Goal: Contribute content: Contribute content

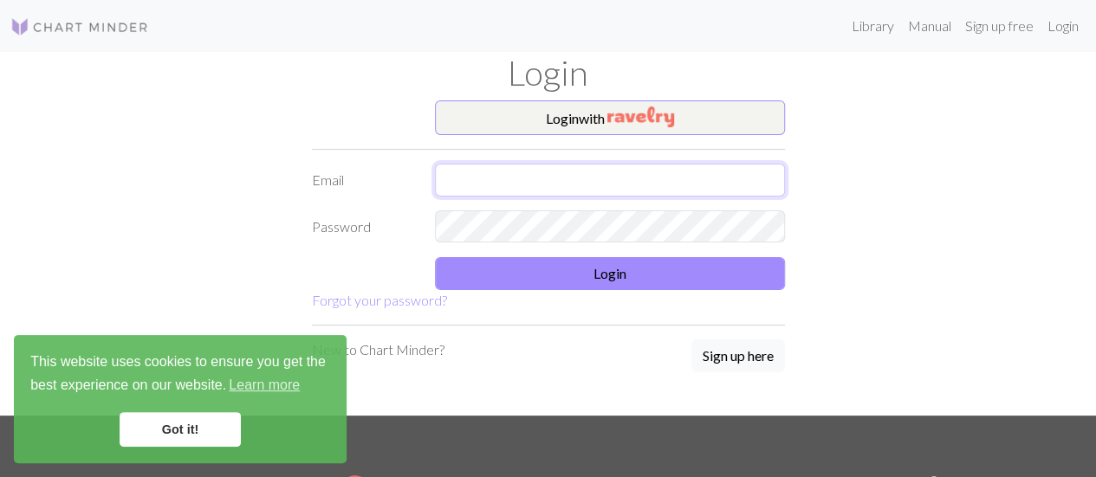
type input "[PERSON_NAME][EMAIL_ADDRESS][DOMAIN_NAME]"
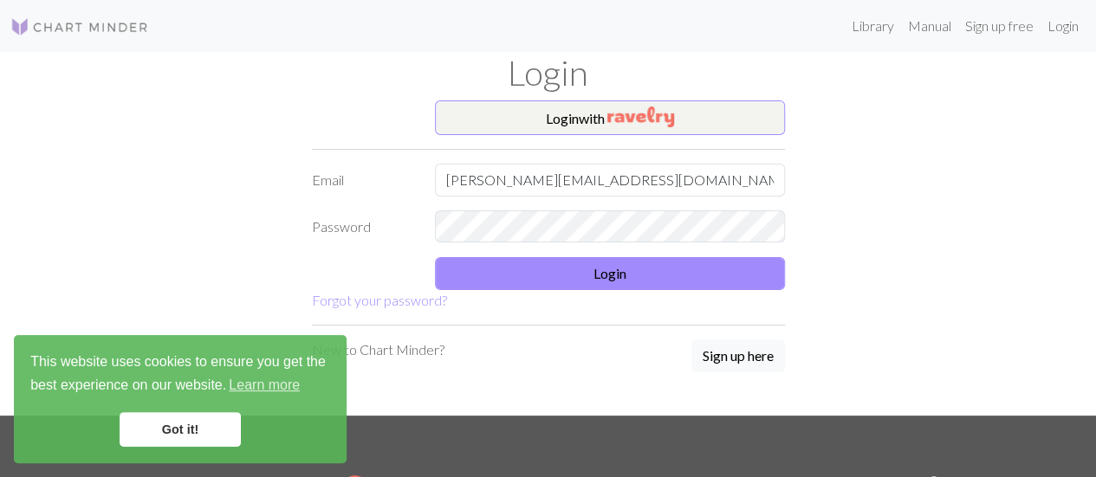
click at [173, 434] on link "Got it!" at bounding box center [180, 429] width 121 height 35
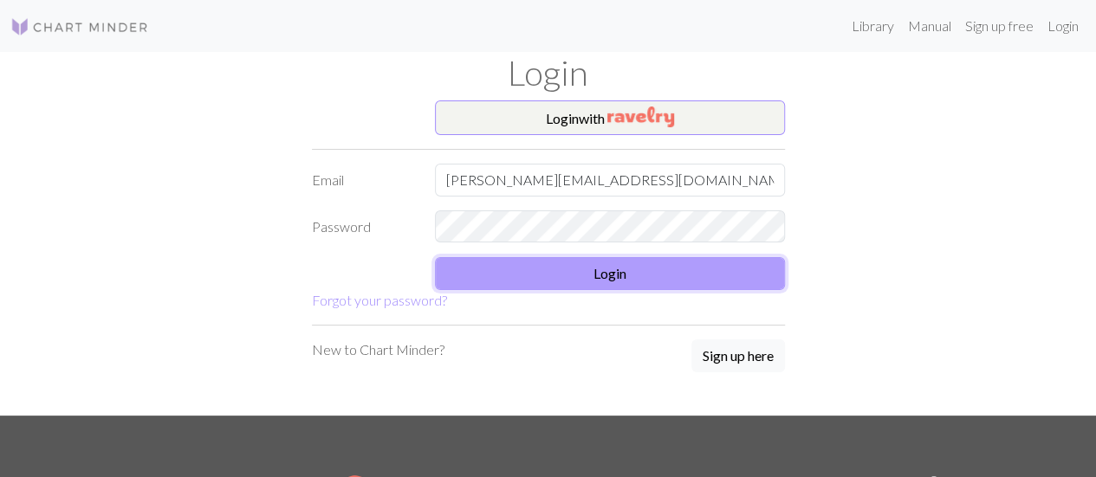
click at [585, 268] on button "Login" at bounding box center [610, 273] width 350 height 33
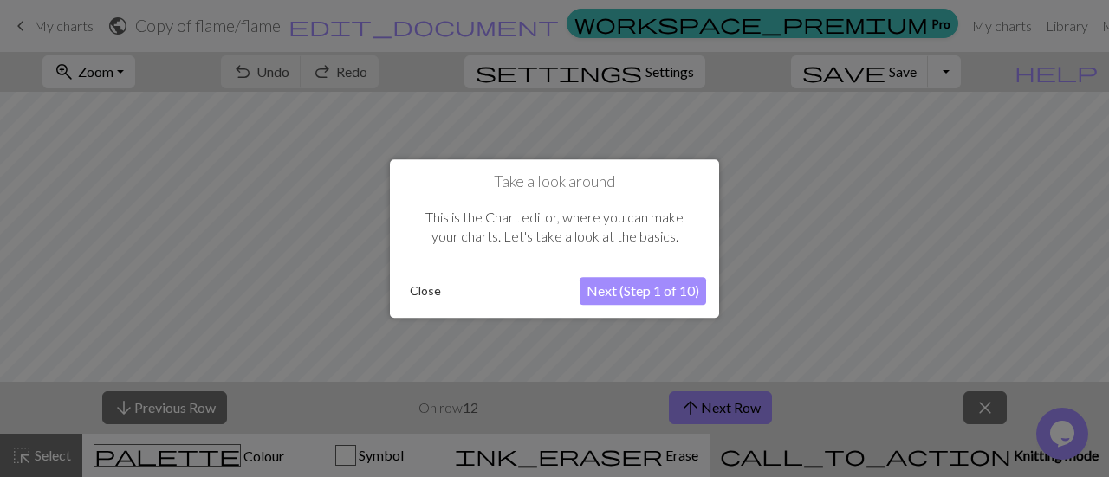
click at [426, 288] on button "Close" at bounding box center [425, 291] width 45 height 26
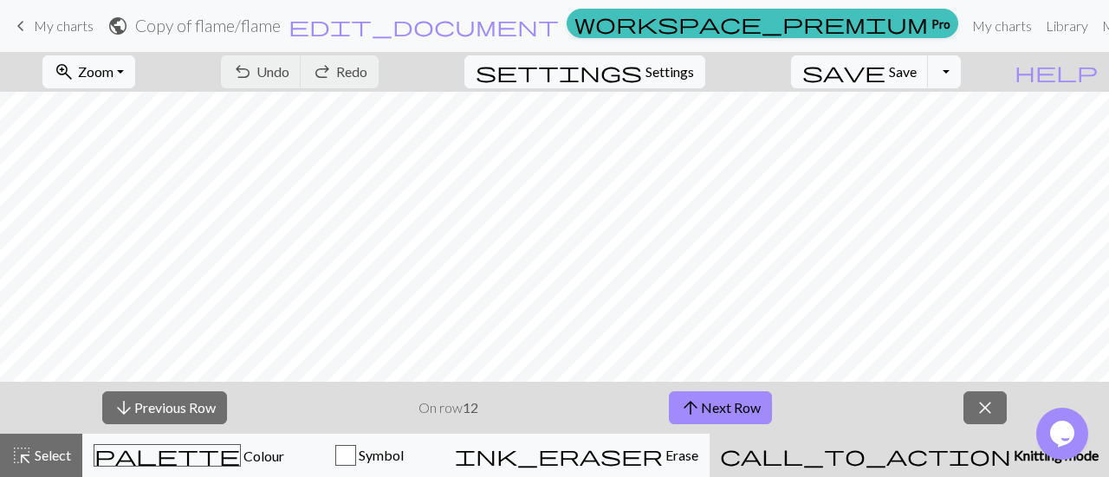
click at [44, 32] on span "My charts" at bounding box center [64, 25] width 60 height 16
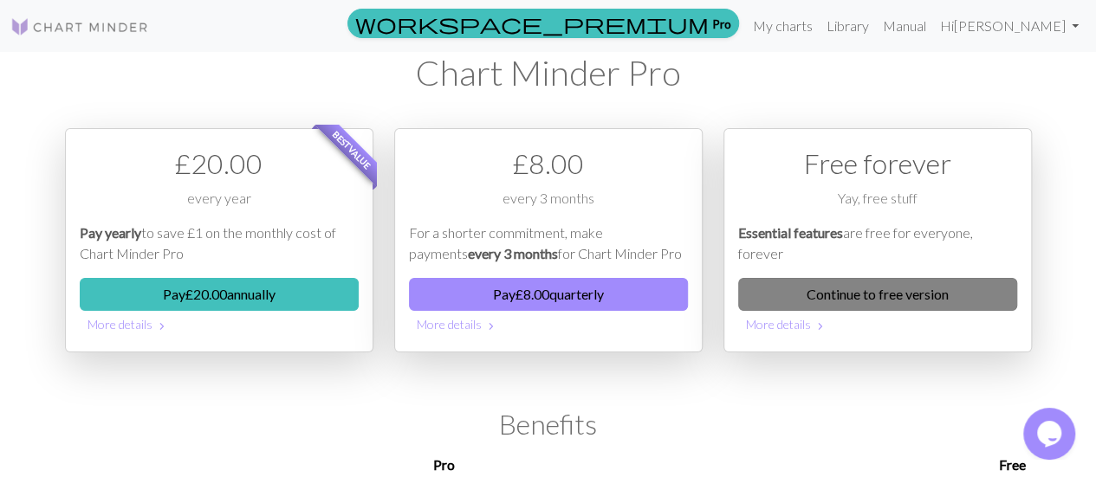
click at [904, 286] on link "Continue to free version" at bounding box center [877, 294] width 279 height 33
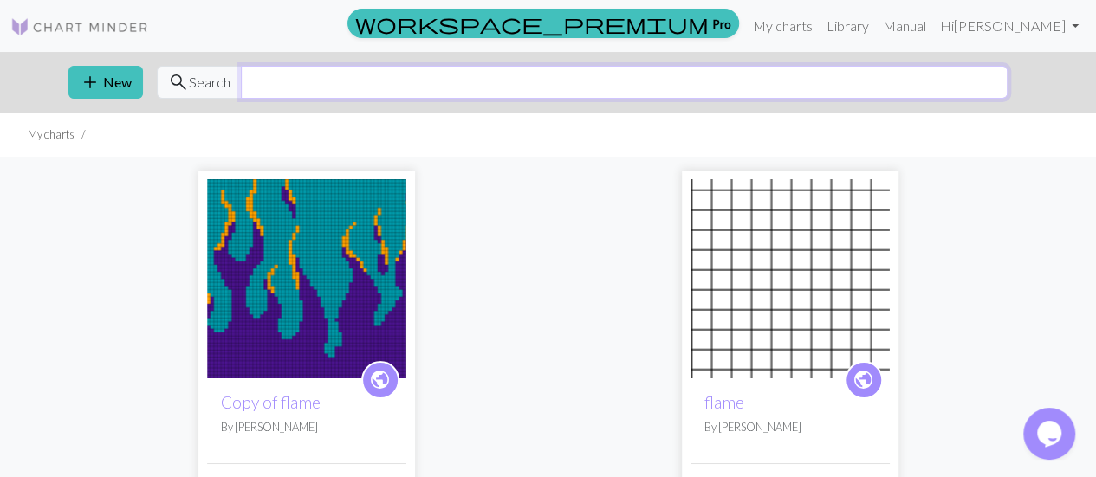
click at [531, 97] on input "text" at bounding box center [624, 82] width 767 height 33
click at [521, 84] on input "text" at bounding box center [624, 82] width 767 height 33
type input "f"
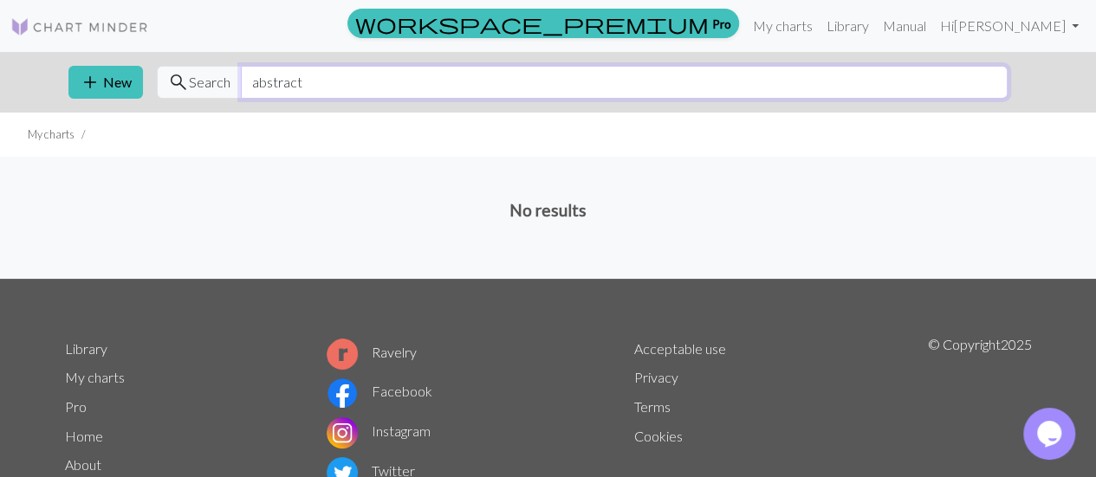
click at [523, 94] on input "abstract" at bounding box center [624, 82] width 767 height 33
type input "a"
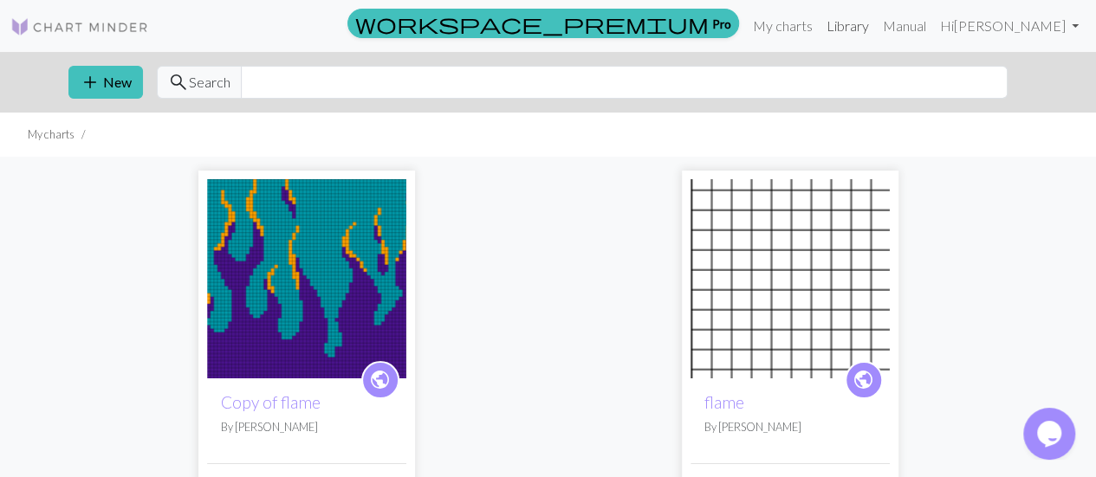
click at [819, 32] on link "Library" at bounding box center [847, 26] width 56 height 35
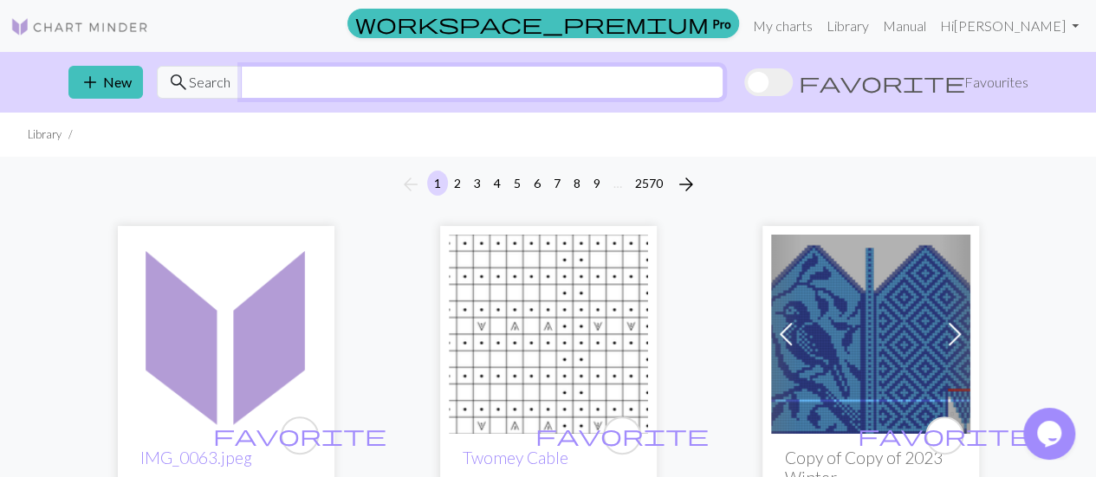
click at [468, 76] on input "text" at bounding box center [482, 82] width 482 height 33
type input "abstract"
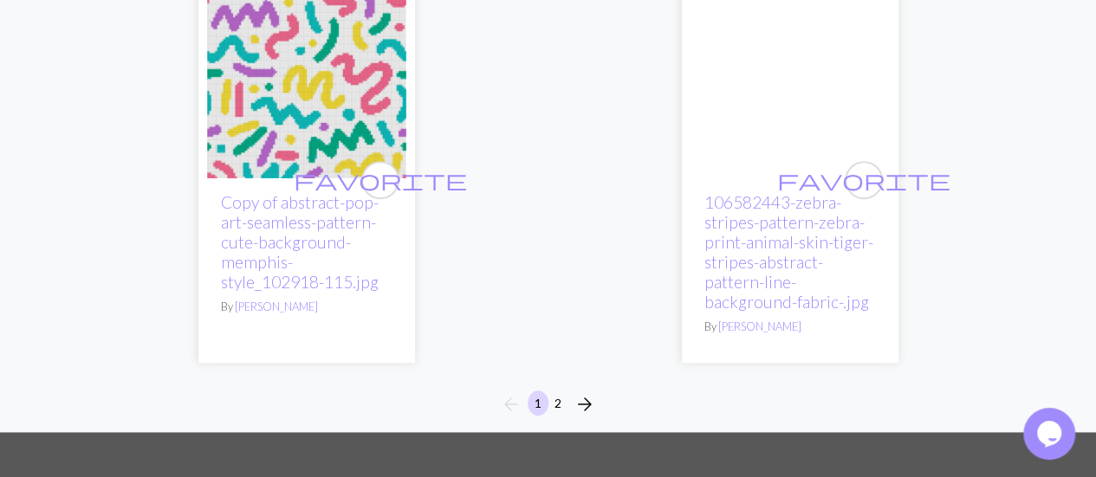
scroll to position [7054, 0]
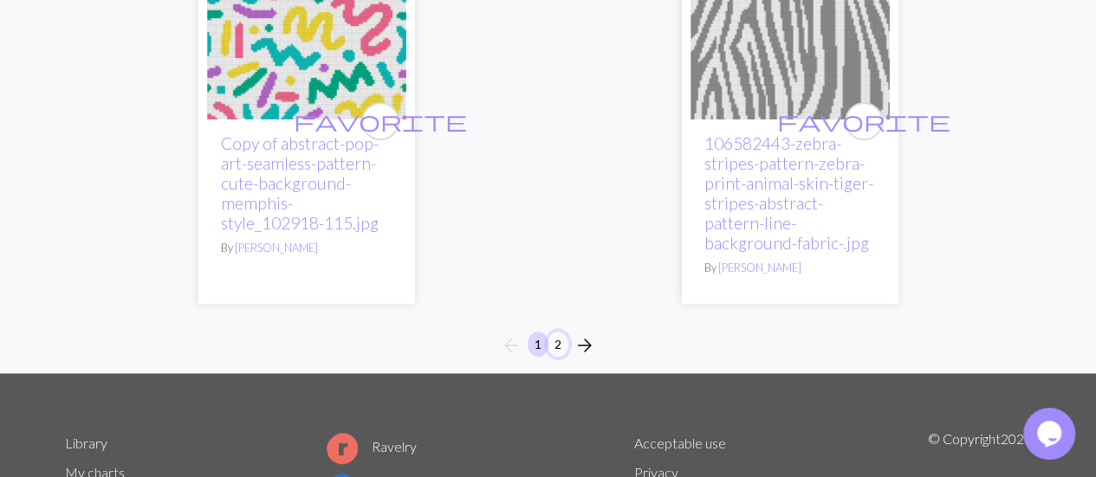
click at [558, 332] on button "2" at bounding box center [557, 344] width 21 height 25
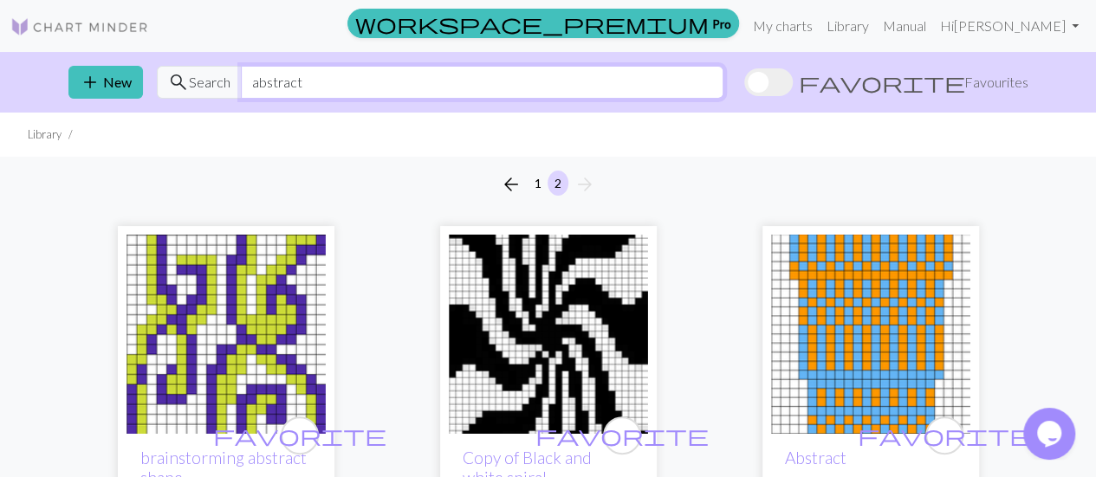
drag, startPoint x: 344, startPoint y: 93, endPoint x: 190, endPoint y: 92, distance: 154.2
click at [190, 92] on div "search Search abstract" at bounding box center [440, 82] width 566 height 33
type input "funky"
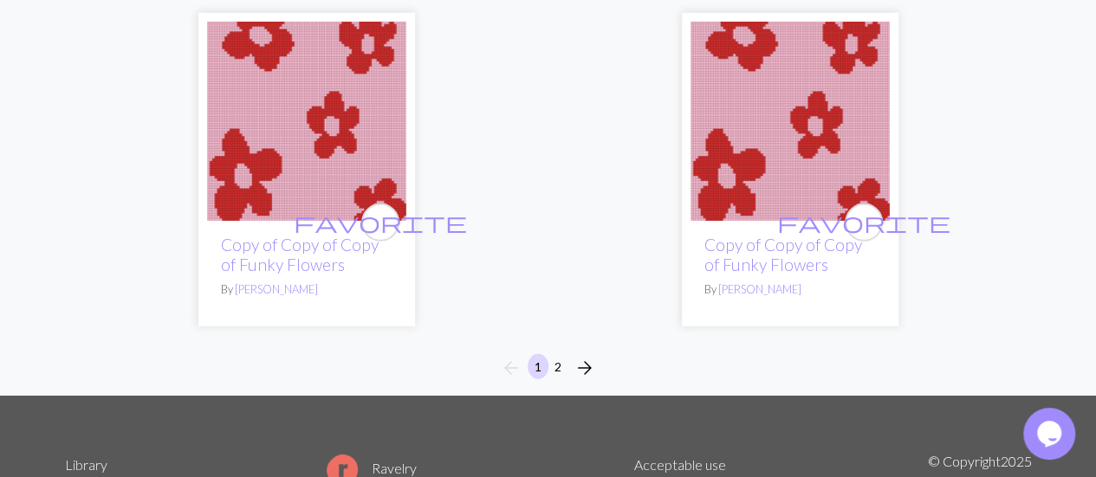
scroll to position [5784, 0]
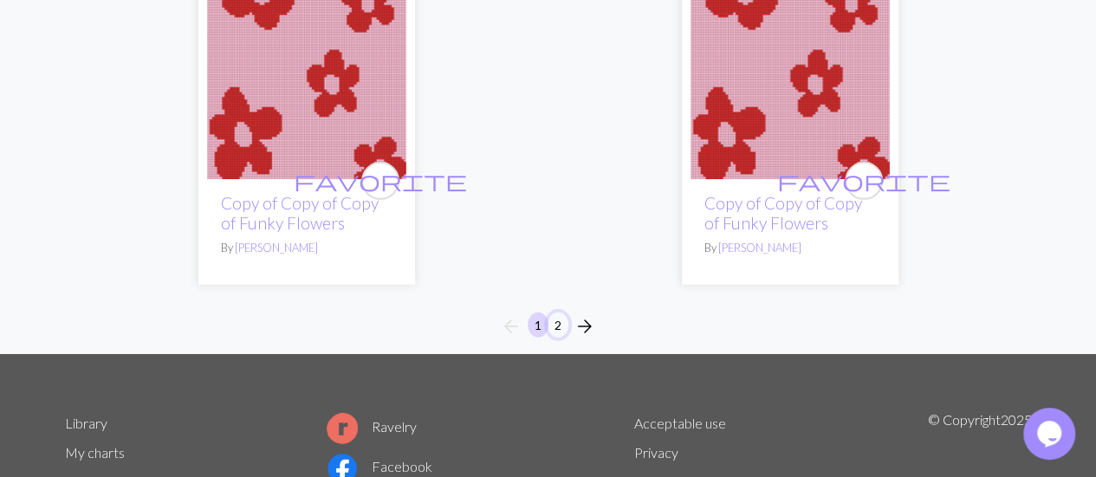
click at [557, 322] on button "2" at bounding box center [557, 325] width 21 height 25
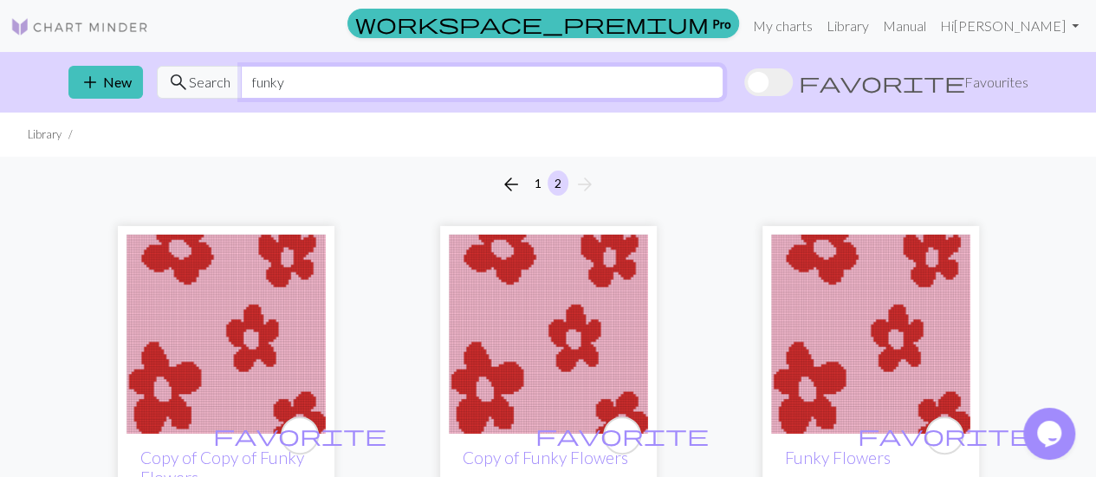
drag, startPoint x: 294, startPoint y: 86, endPoint x: 173, endPoint y: 87, distance: 121.3
click at [173, 87] on div "search Search funky" at bounding box center [440, 82] width 566 height 33
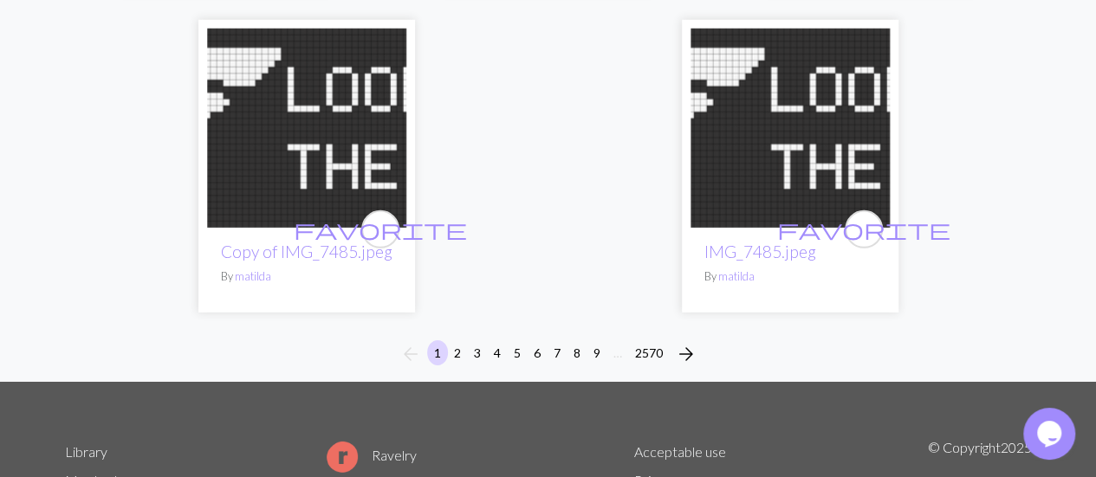
scroll to position [5888, 0]
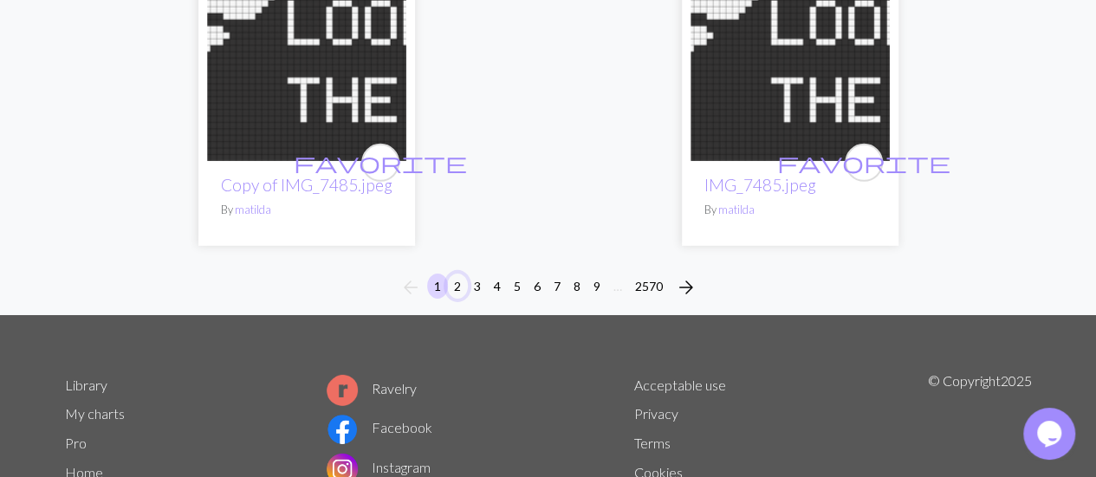
click at [455, 274] on button "2" at bounding box center [457, 286] width 21 height 25
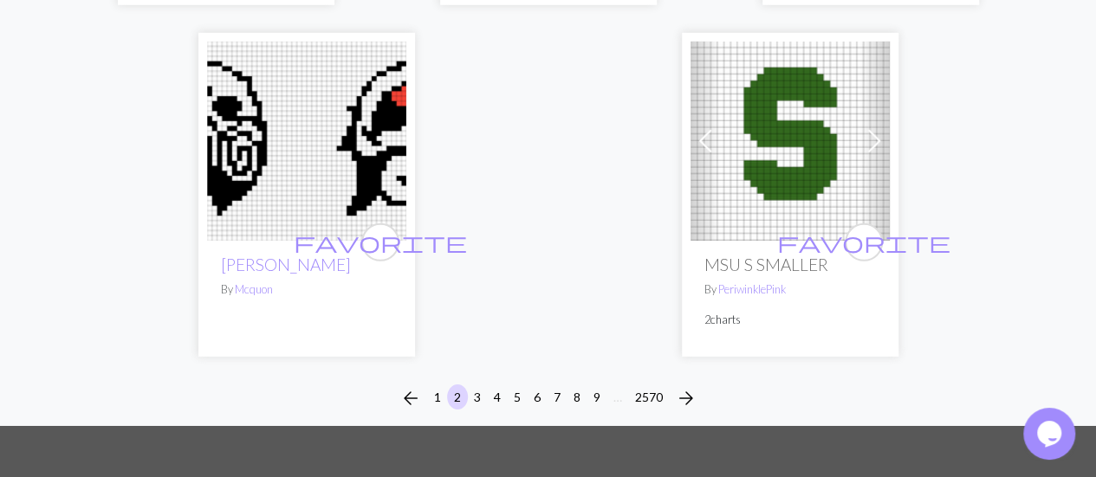
scroll to position [5855, 0]
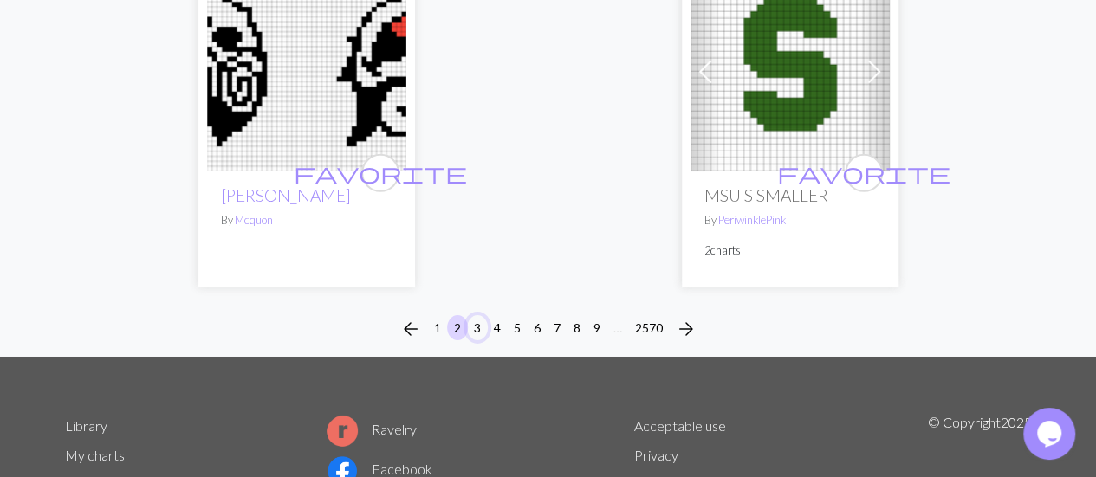
click at [473, 315] on button "3" at bounding box center [477, 327] width 21 height 25
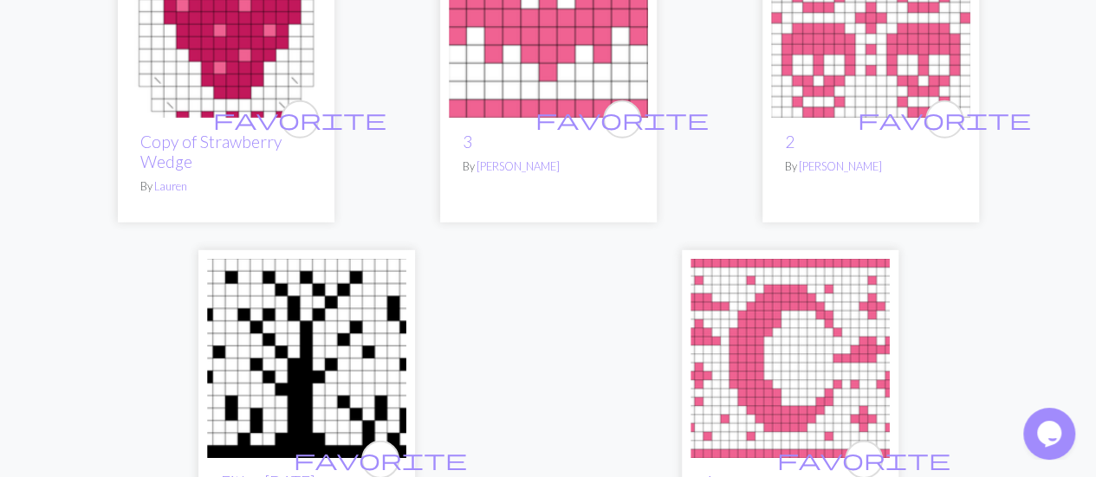
scroll to position [5855, 0]
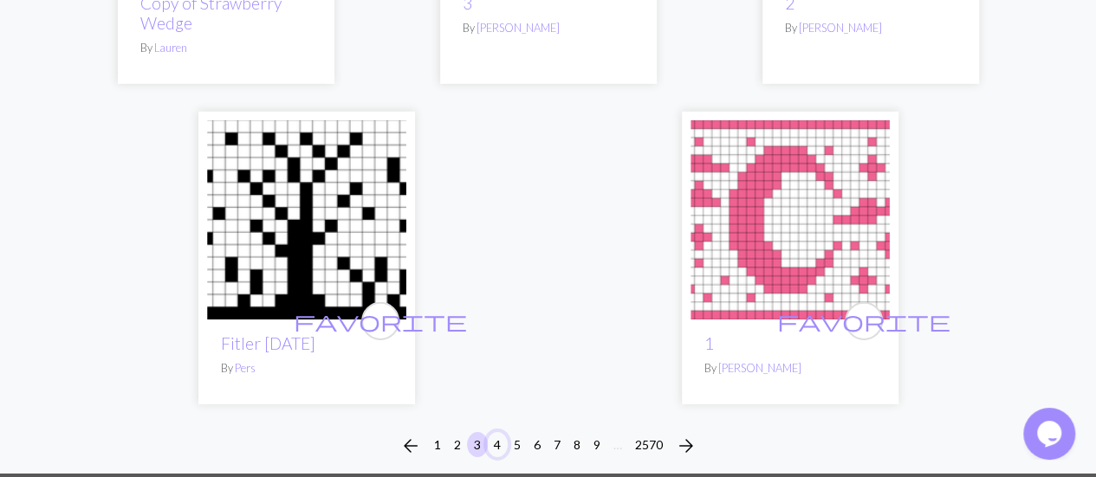
click at [495, 432] on button "4" at bounding box center [497, 444] width 21 height 25
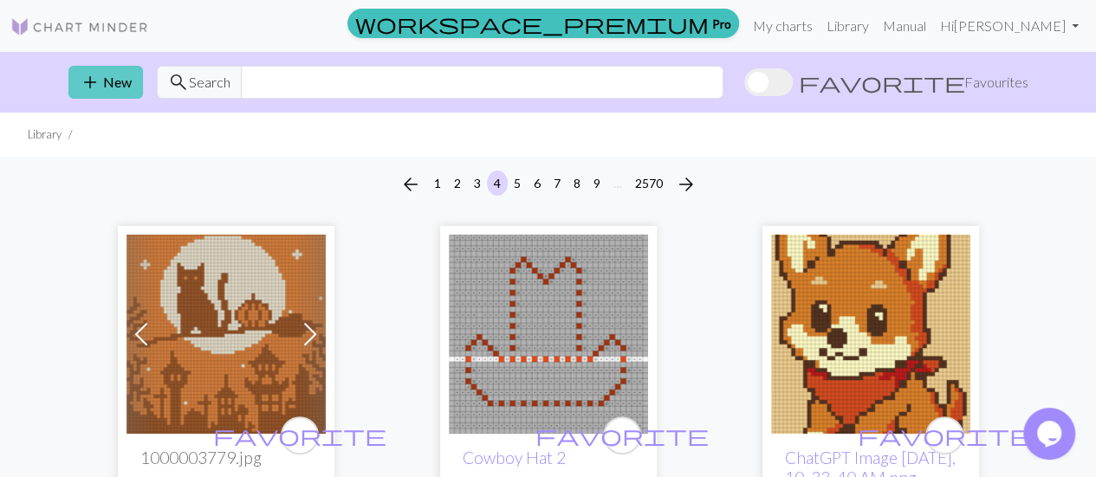
click at [97, 85] on span "add" at bounding box center [90, 82] width 21 height 24
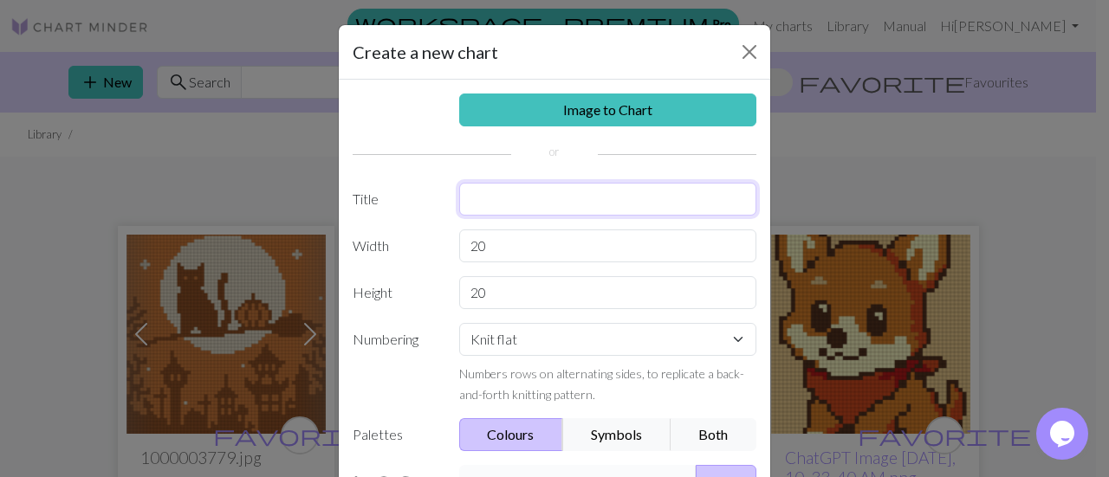
click at [542, 197] on input "text" at bounding box center [608, 199] width 298 height 33
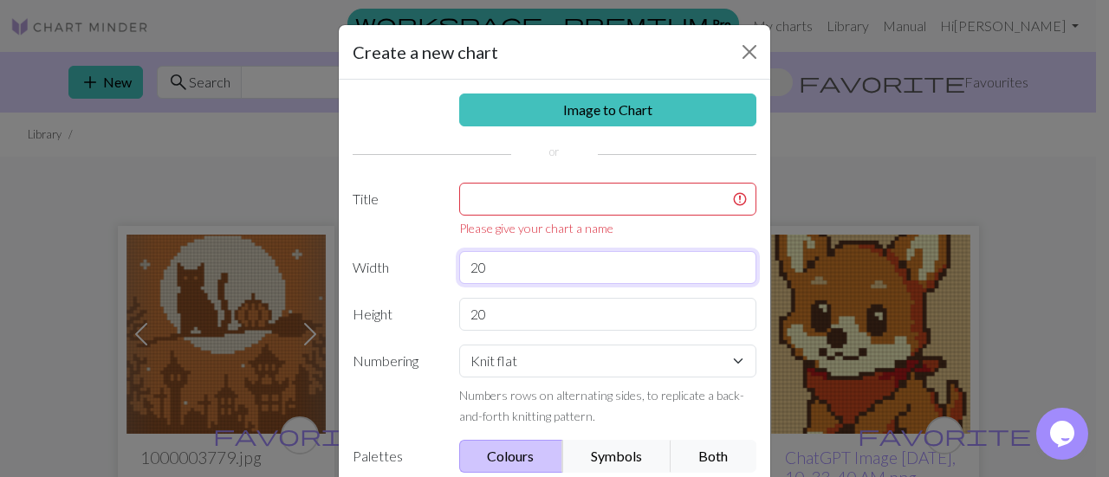
click at [564, 236] on div "Image to Chart Title Please give your chart a name Width 20 Height 20 Numbering…" at bounding box center [554, 370] width 431 height 581
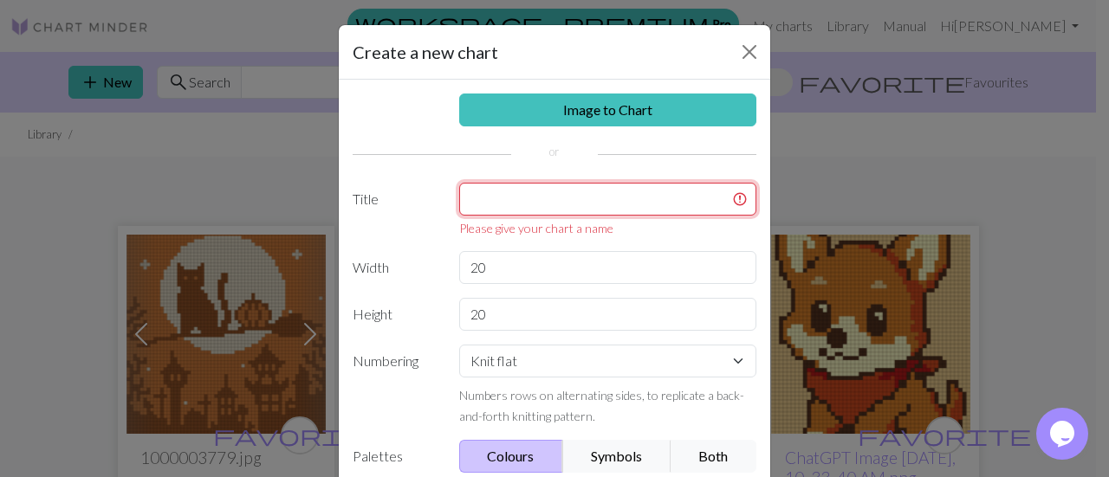
click at [575, 207] on input "text" at bounding box center [608, 199] width 298 height 33
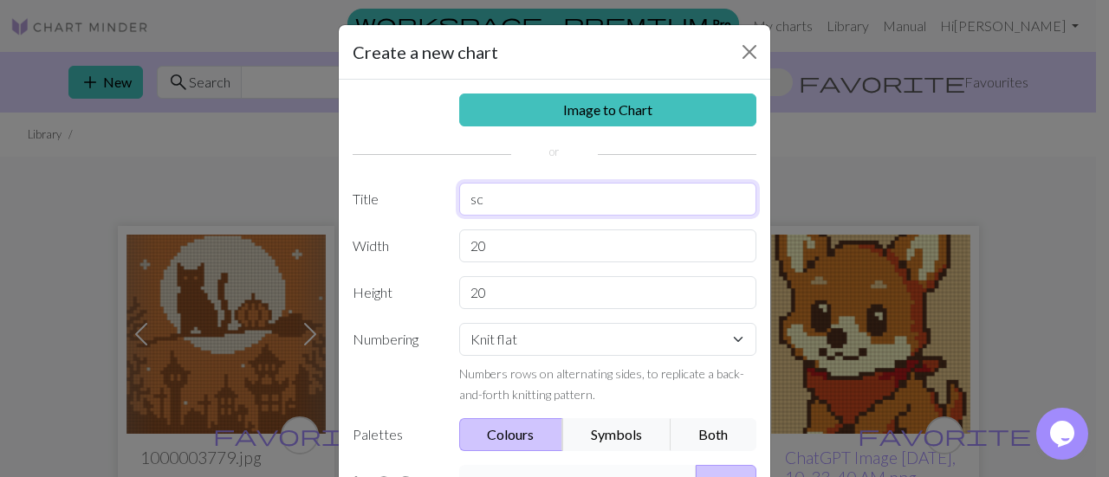
type input "s"
type input "funky"
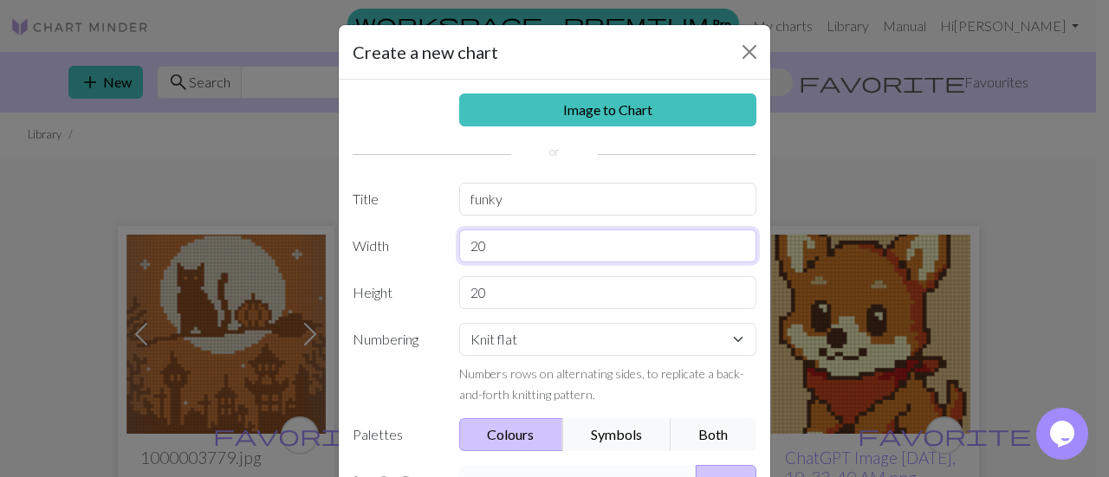
click at [572, 244] on input "20" at bounding box center [608, 246] width 298 height 33
click at [577, 249] on input "20" at bounding box center [608, 246] width 298 height 33
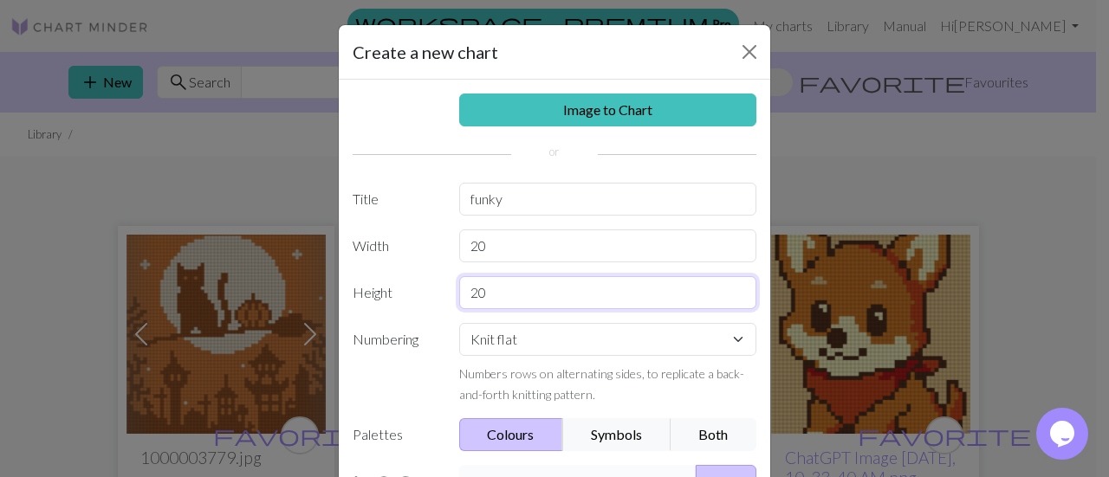
click at [525, 291] on input "20" at bounding box center [608, 292] width 298 height 33
type input "2"
type input "60"
click at [428, 363] on label "Numbering" at bounding box center [395, 363] width 107 height 81
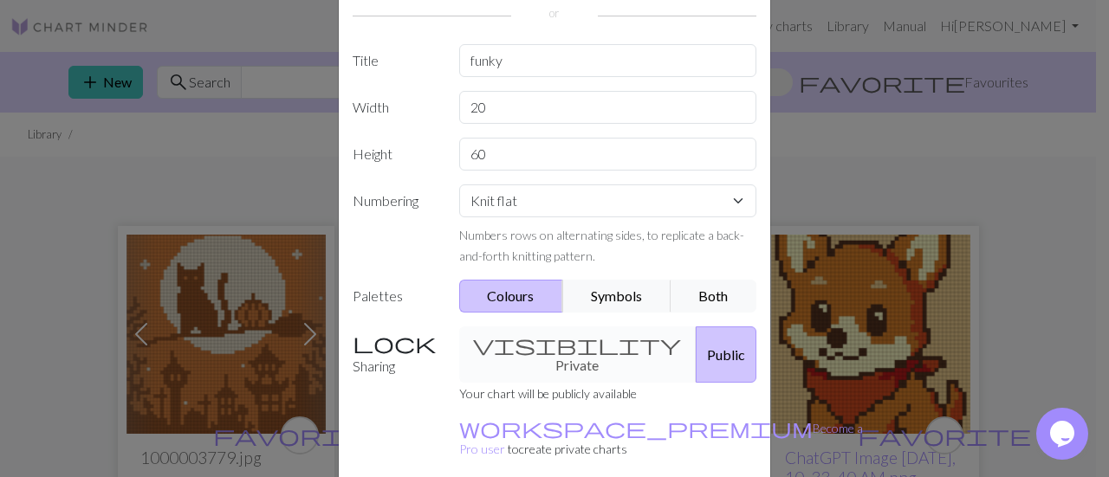
scroll to position [173, 0]
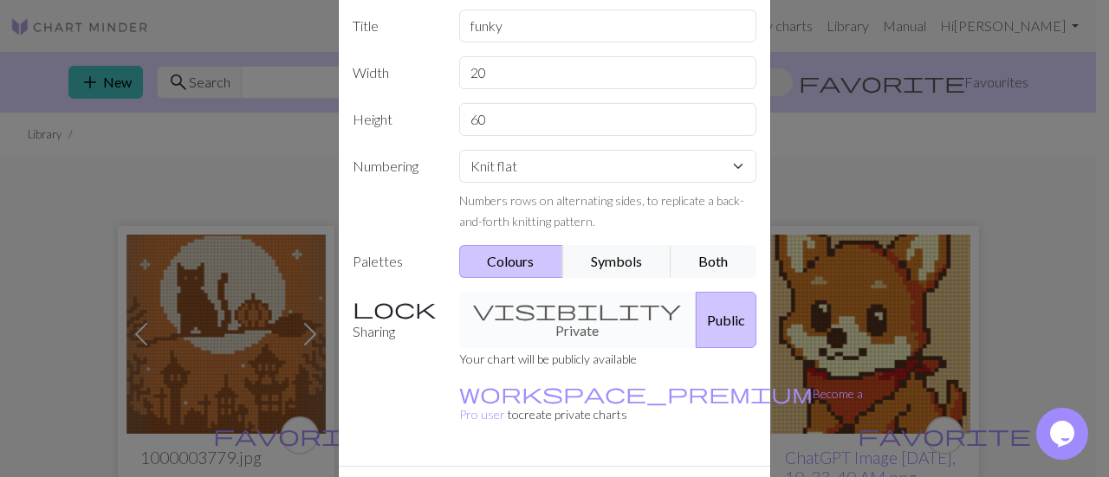
click at [499, 312] on div "visibility Private Public" at bounding box center [608, 320] width 319 height 56
click at [527, 306] on div "visibility Private Public" at bounding box center [608, 320] width 319 height 56
click at [508, 301] on div "visibility Private Public" at bounding box center [608, 320] width 319 height 56
click at [570, 301] on div "visibility Private Public" at bounding box center [608, 320] width 319 height 56
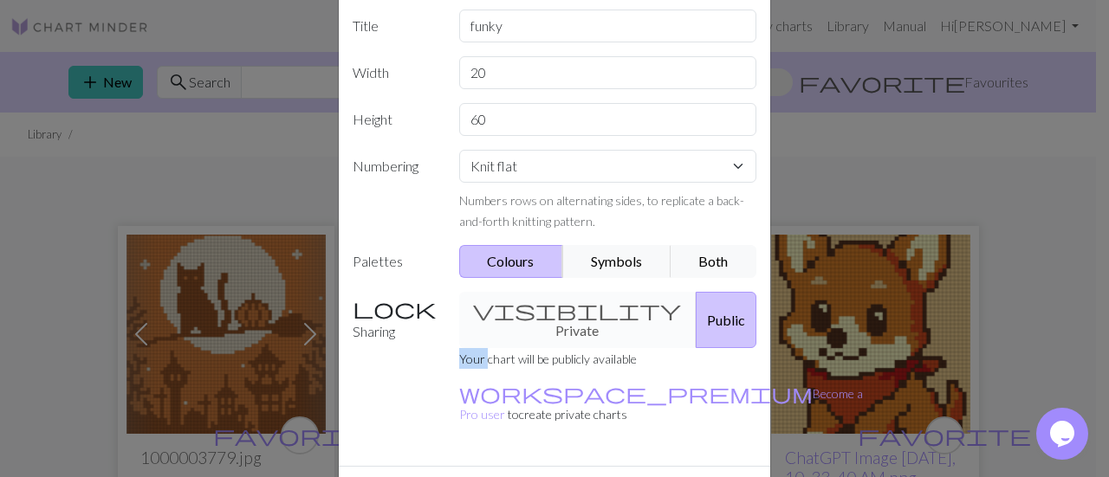
click at [570, 302] on div "visibility Private Public" at bounding box center [608, 320] width 319 height 56
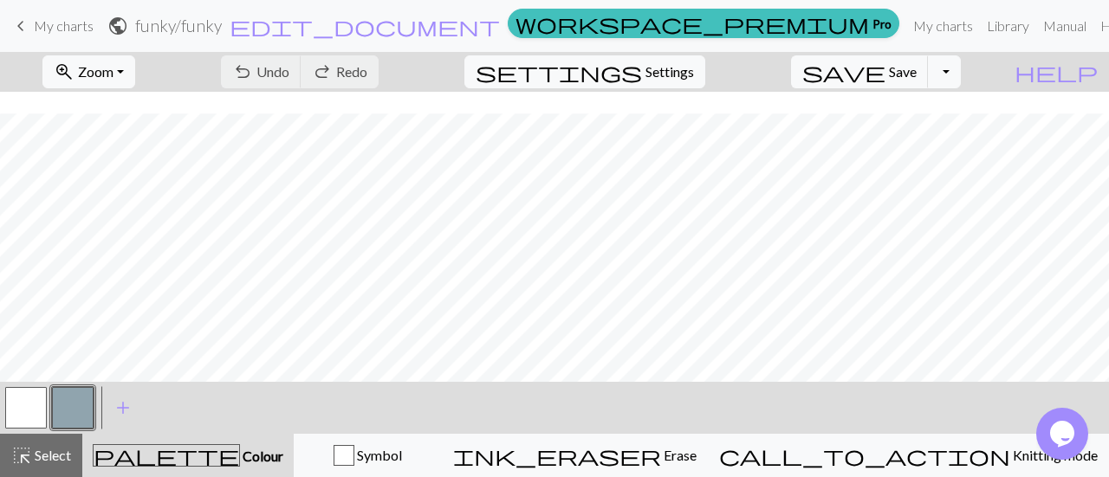
scroll to position [200, 0]
click at [705, 60] on button "settings Settings" at bounding box center [584, 71] width 241 height 33
select select "aran"
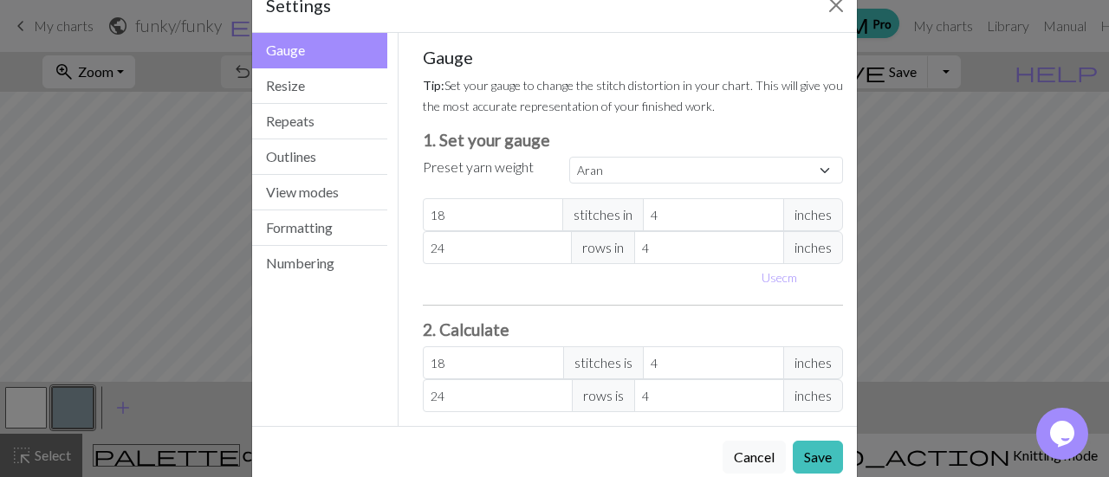
scroll to position [43, 0]
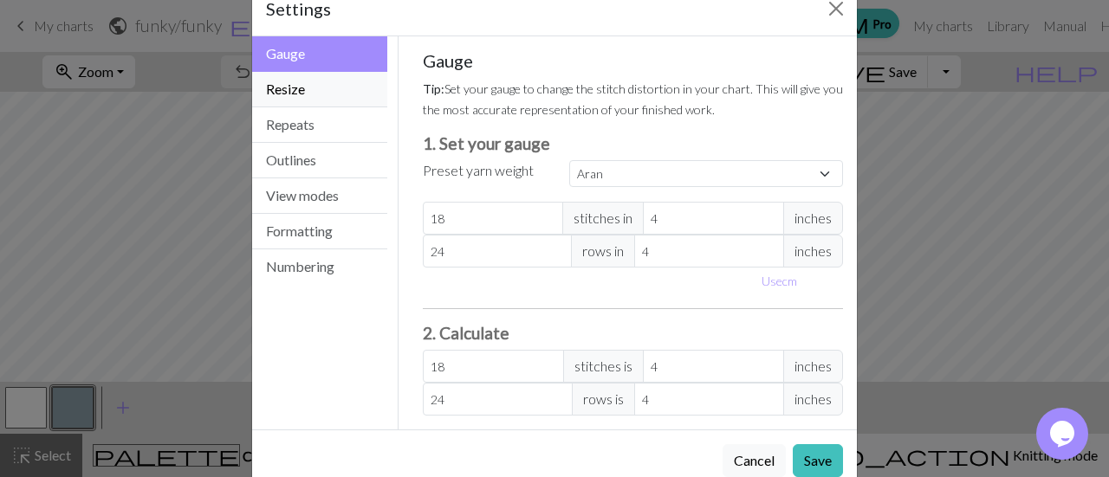
click at [300, 82] on button "Resize" at bounding box center [319, 90] width 135 height 36
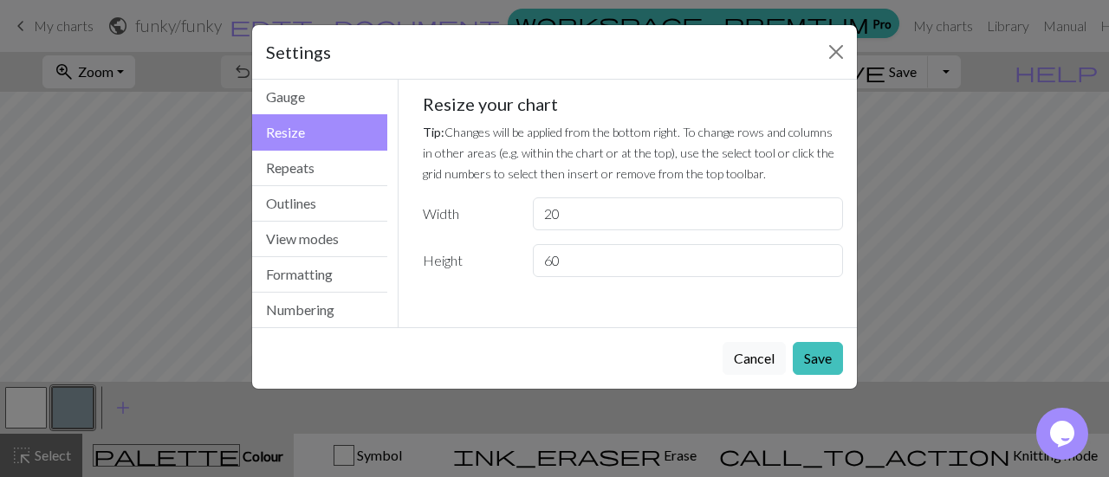
scroll to position [0, 0]
drag, startPoint x: 601, startPoint y: 251, endPoint x: 436, endPoint y: 254, distance: 165.4
click at [436, 254] on div "Height 60" at bounding box center [633, 260] width 442 height 33
type input "20"
click at [606, 217] on input "20" at bounding box center [688, 213] width 310 height 33
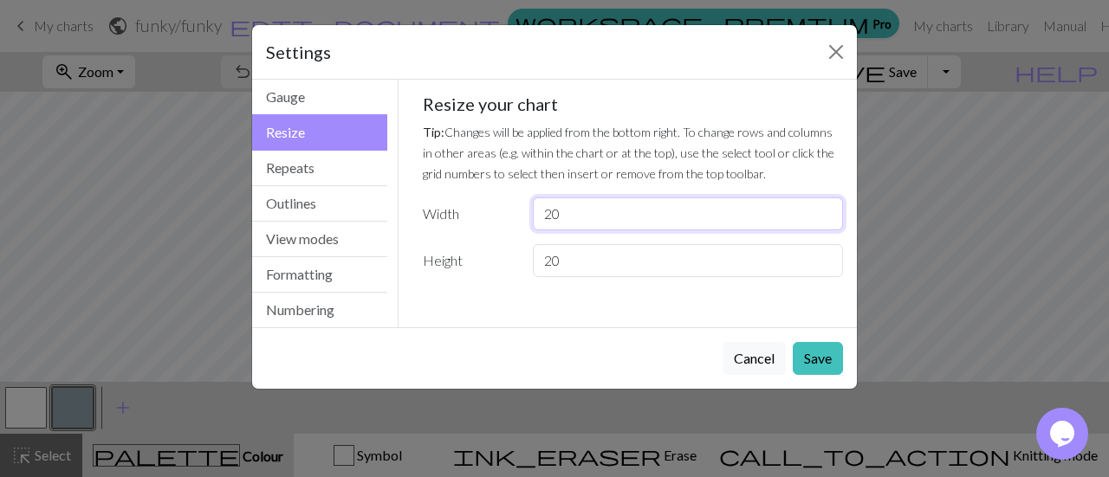
type input "2"
type input "60"
click at [810, 356] on button "Save" at bounding box center [817, 358] width 50 height 33
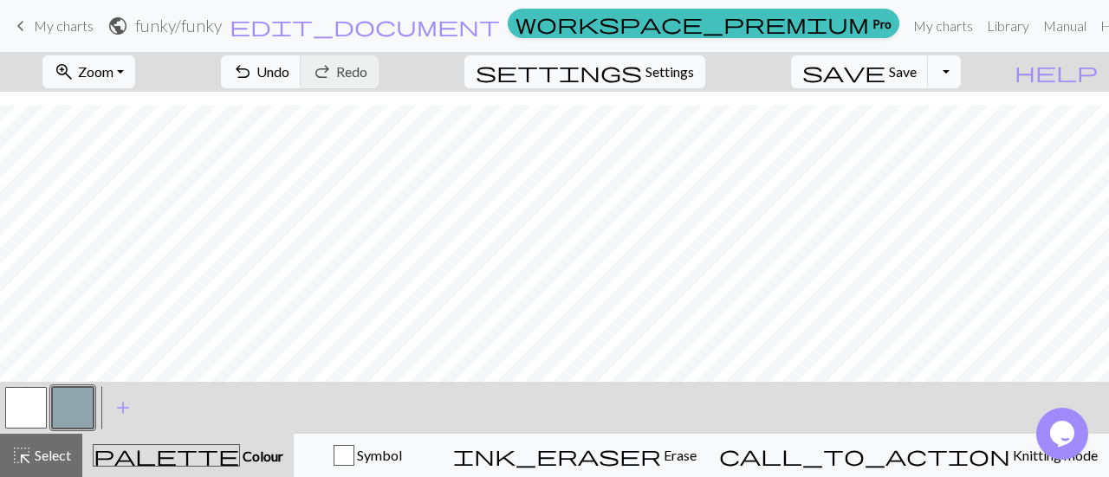
scroll to position [111, 0]
click at [113, 67] on span "Zoom" at bounding box center [96, 71] width 36 height 16
click at [130, 207] on button "50%" at bounding box center [112, 207] width 137 height 28
click at [135, 80] on button "zoom_in Zoom Zoom" at bounding box center [88, 71] width 93 height 33
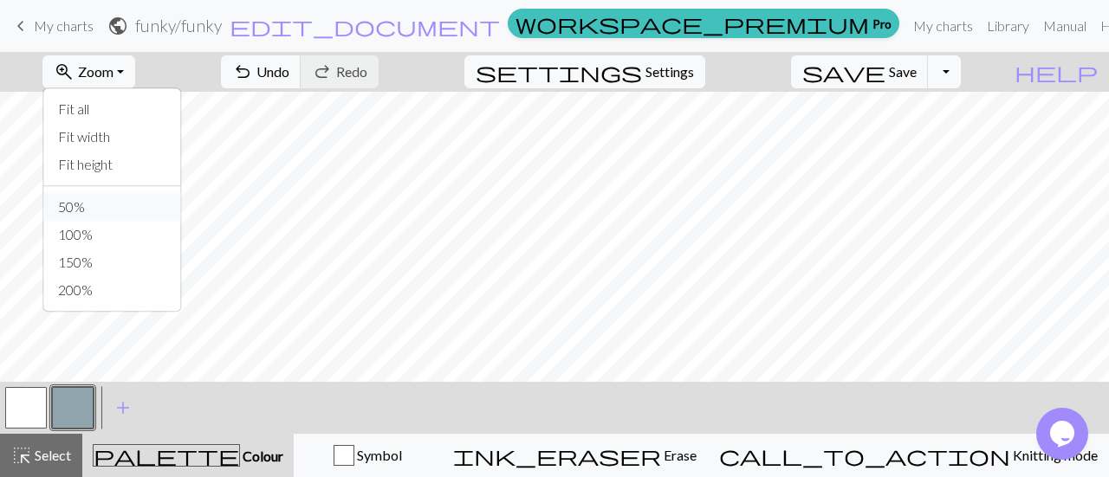
click at [14, 158] on div "zoom_in Zoom Zoom Fit all Fit width Fit height 50% 100% 150% 200% undo Undo Und…" at bounding box center [554, 264] width 1109 height 425
click at [203, 447] on div "palette Colour Colour" at bounding box center [188, 455] width 191 height 23
click at [240, 453] on span "Colour" at bounding box center [261, 456] width 43 height 16
click at [196, 455] on span "palette" at bounding box center [167, 455] width 146 height 24
click at [117, 405] on span "add" at bounding box center [123, 408] width 21 height 24
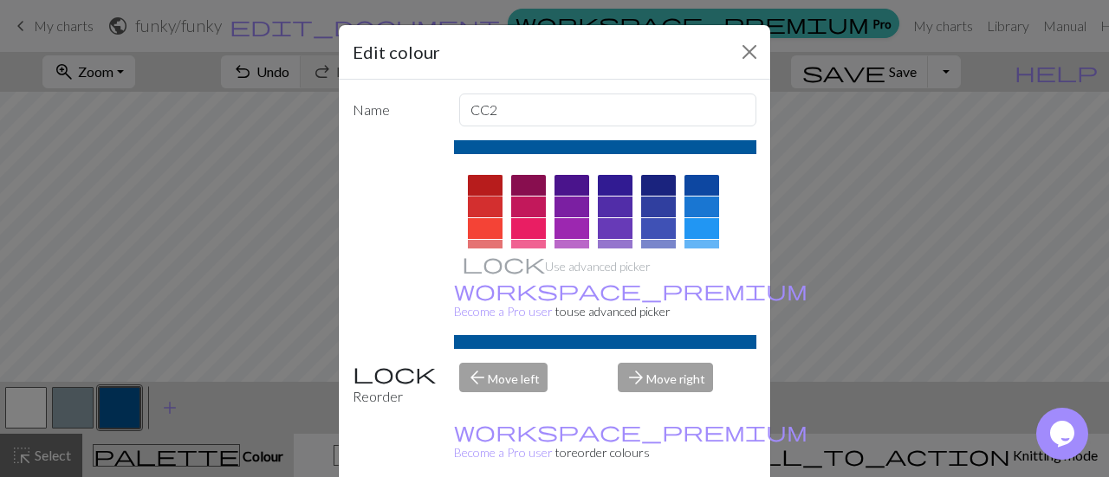
click at [475, 184] on div at bounding box center [485, 185] width 35 height 21
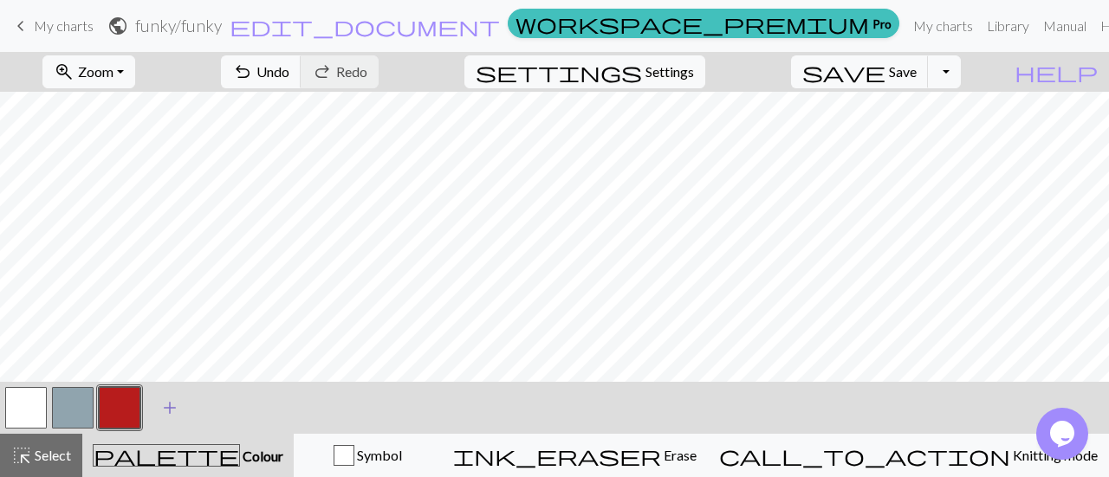
click at [161, 411] on span "add" at bounding box center [169, 408] width 21 height 24
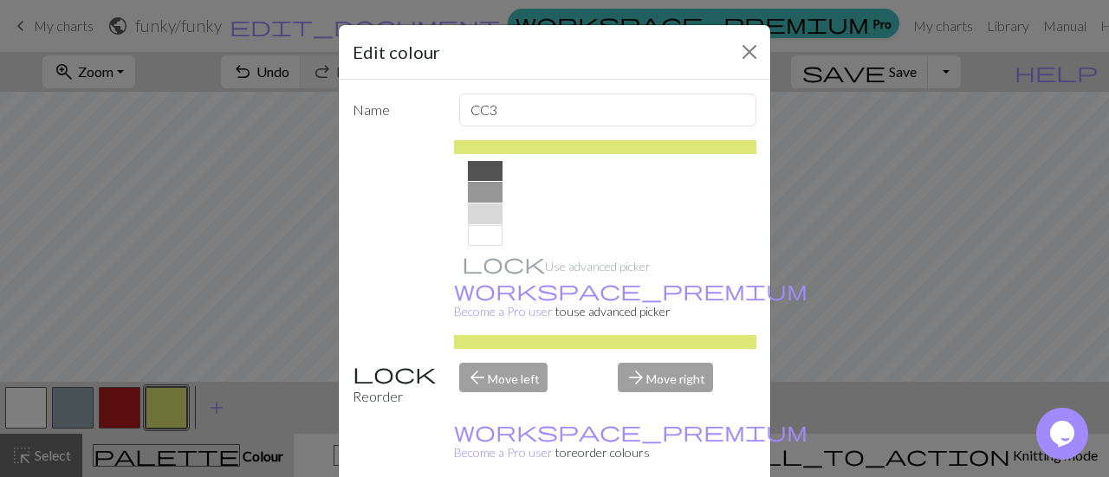
scroll to position [348, 0]
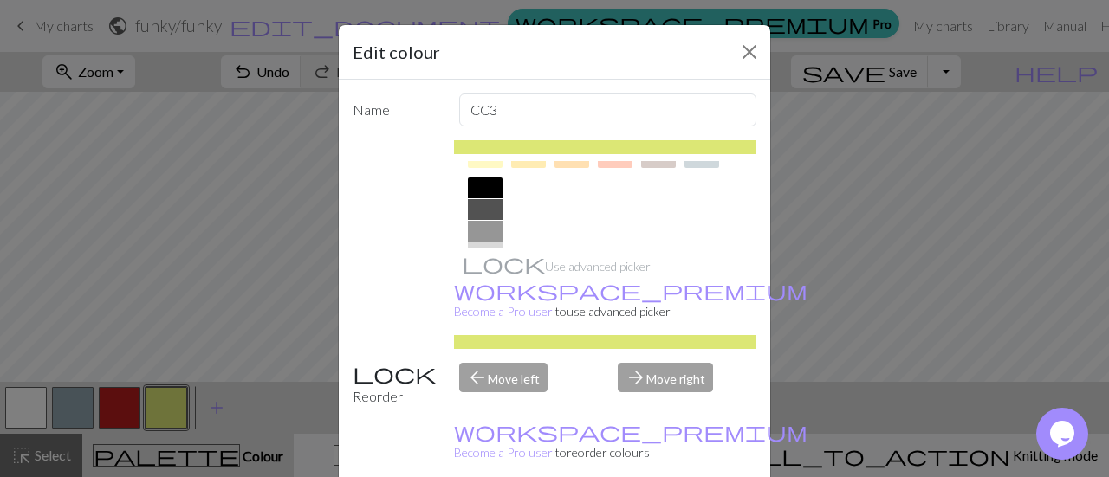
click at [478, 179] on div at bounding box center [485, 188] width 35 height 21
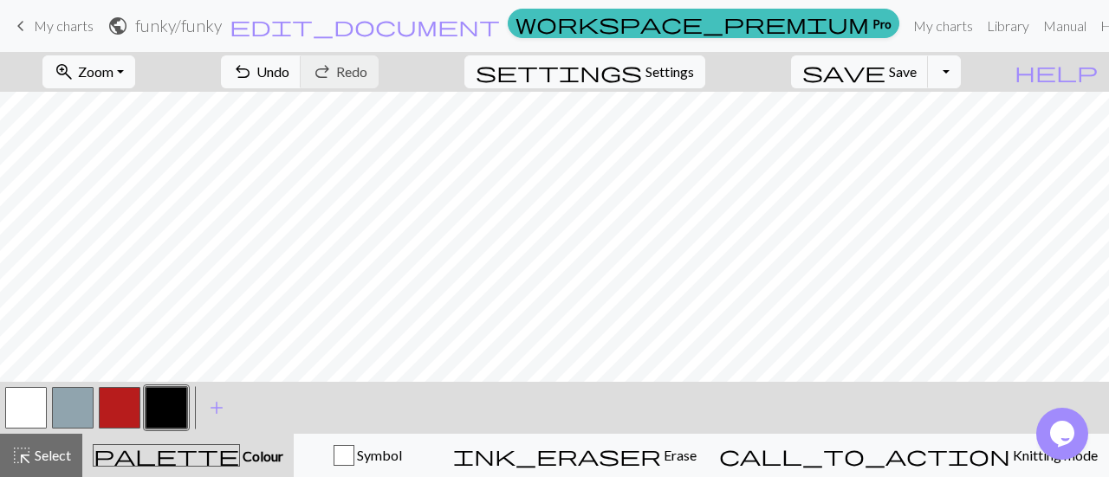
click at [112, 402] on button "button" at bounding box center [120, 408] width 42 height 42
click at [116, 401] on button "button" at bounding box center [120, 408] width 42 height 42
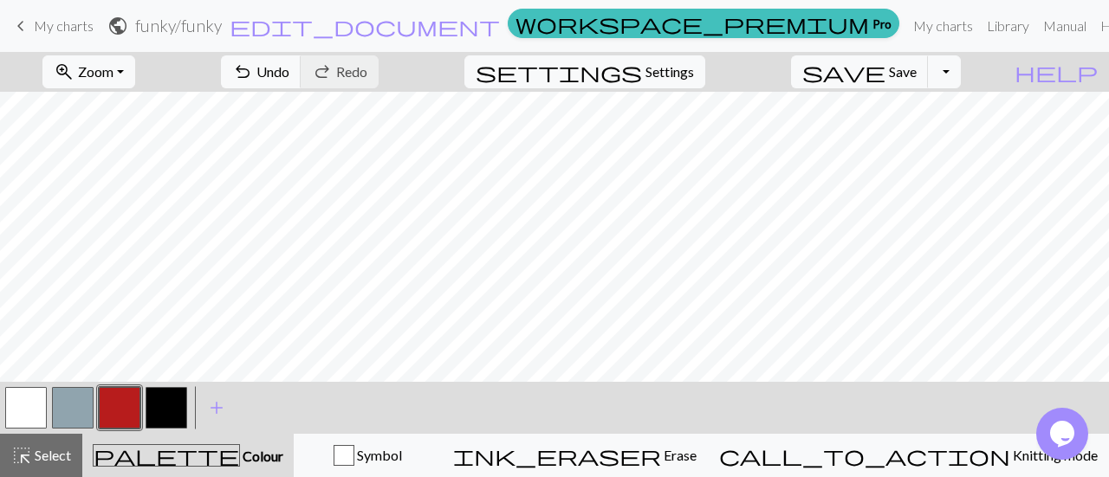
click at [156, 392] on button "button" at bounding box center [167, 408] width 42 height 42
click at [168, 404] on button "button" at bounding box center [167, 408] width 42 height 42
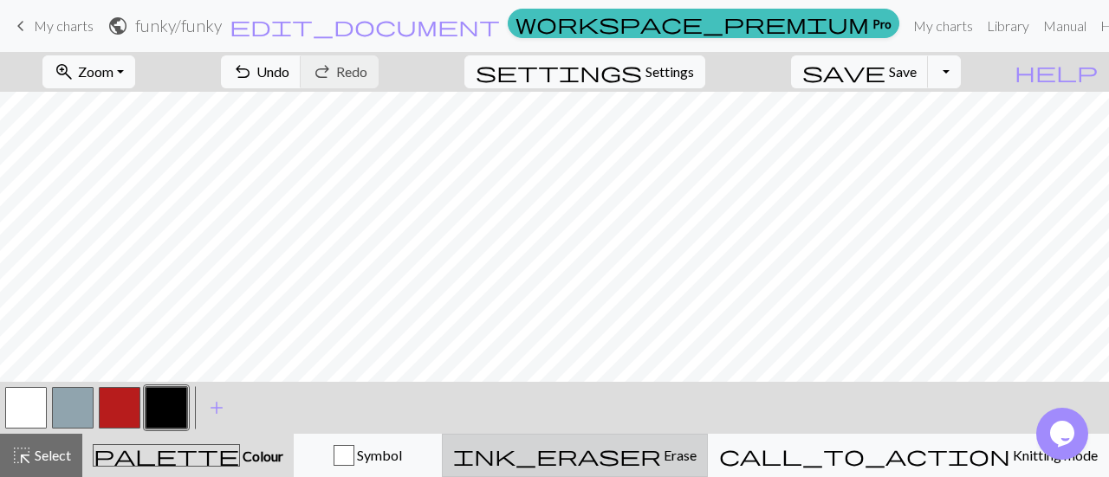
click at [661, 447] on span "ink_eraser" at bounding box center [557, 455] width 208 height 24
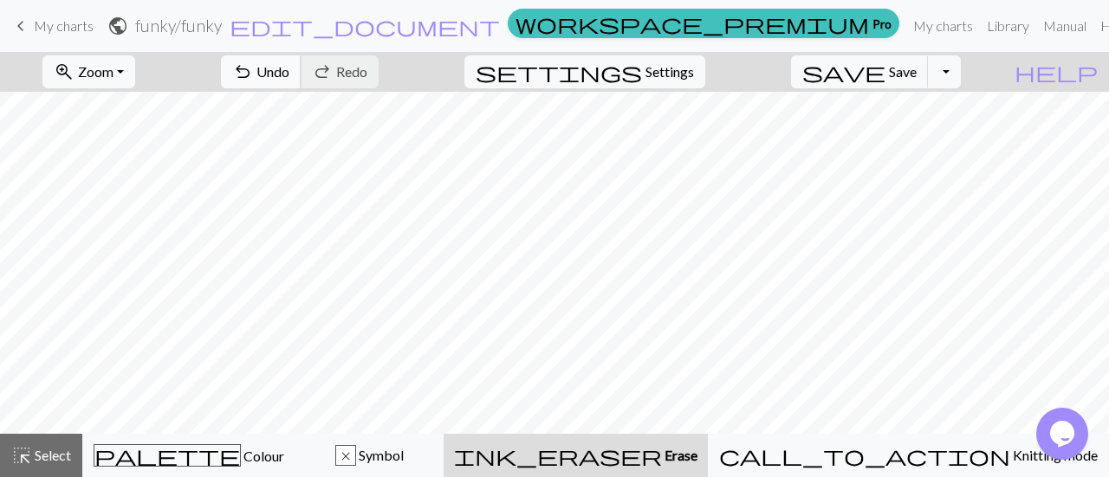
click at [289, 74] on span "Undo" at bounding box center [272, 71] width 33 height 16
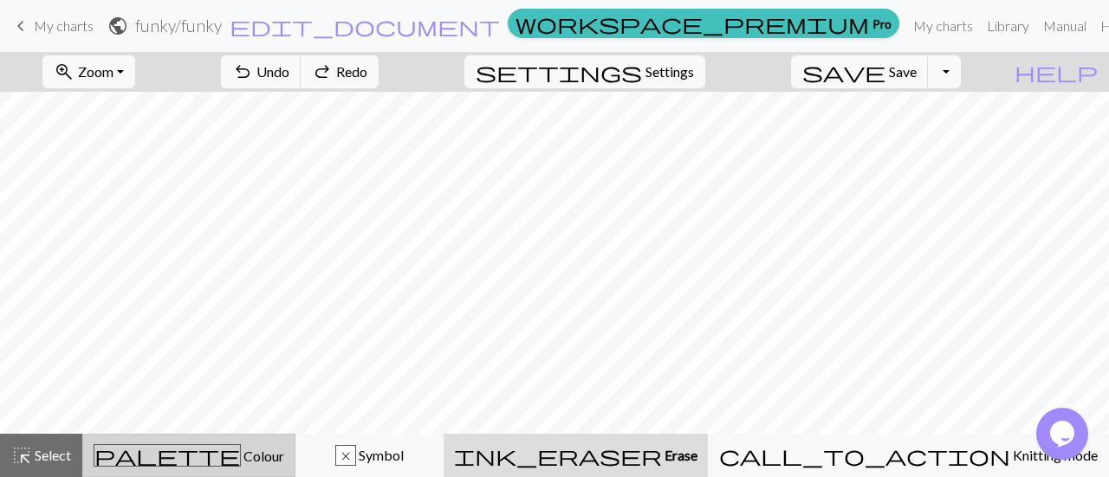
click at [241, 450] on span "Colour" at bounding box center [262, 456] width 43 height 16
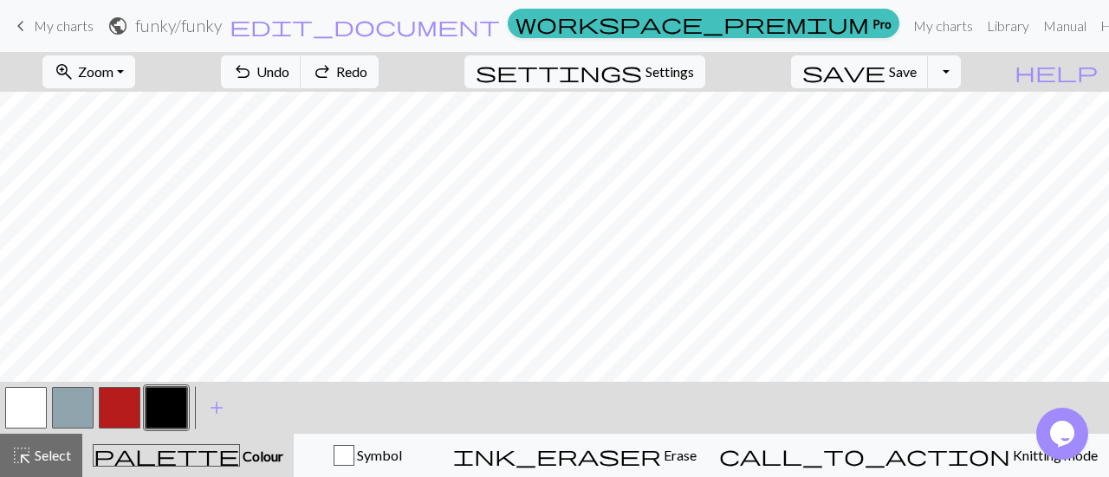
click at [29, 401] on button "button" at bounding box center [26, 408] width 42 height 42
click at [172, 407] on button "button" at bounding box center [167, 408] width 42 height 42
click at [16, 405] on button "button" at bounding box center [26, 408] width 42 height 42
click at [162, 408] on button "button" at bounding box center [167, 408] width 42 height 42
click at [28, 391] on button "button" at bounding box center [26, 408] width 42 height 42
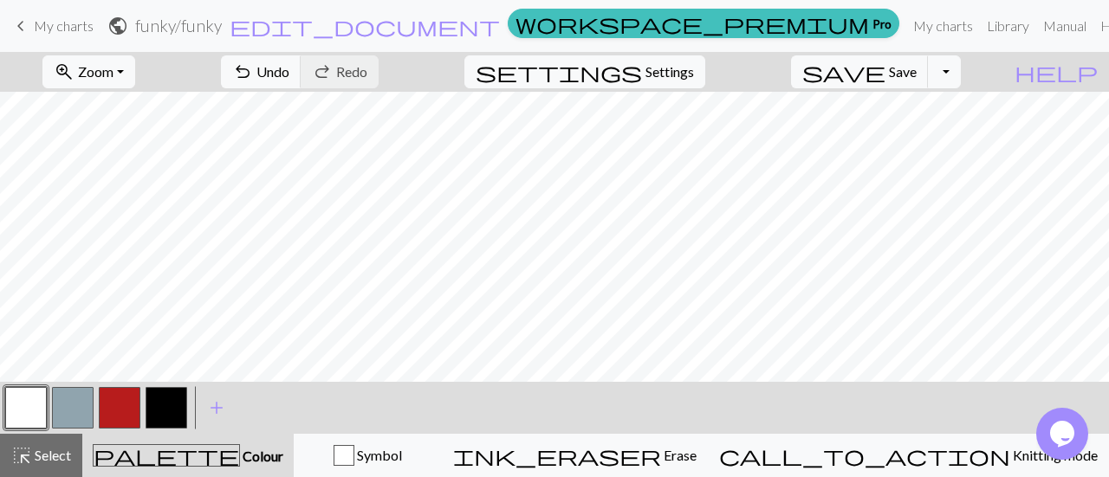
click at [166, 394] on button "button" at bounding box center [167, 408] width 42 height 42
click at [126, 402] on button "button" at bounding box center [120, 408] width 42 height 42
click at [22, 408] on button "button" at bounding box center [26, 408] width 42 height 42
click at [301, 61] on button "undo Undo Undo" at bounding box center [261, 71] width 81 height 33
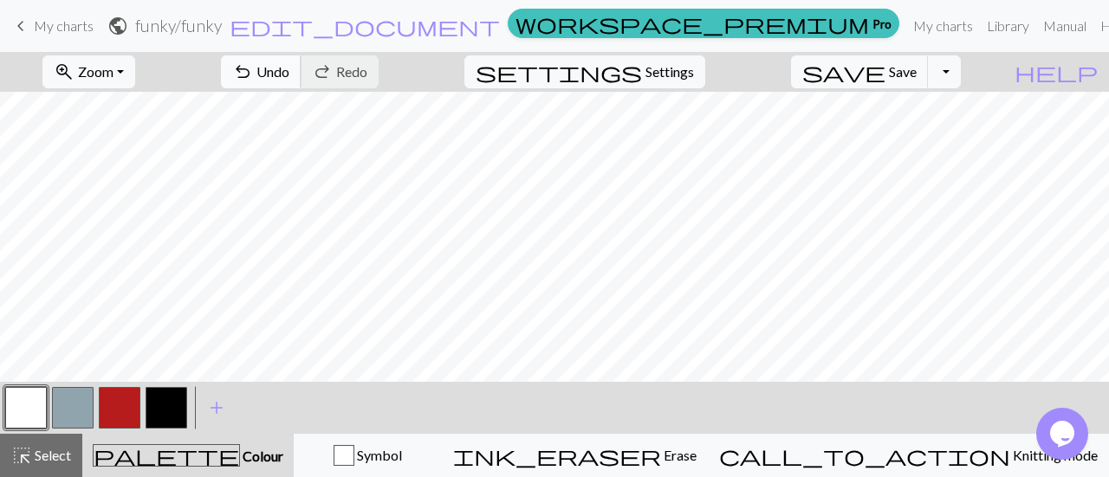
click at [301, 61] on button "undo Undo Undo" at bounding box center [261, 71] width 81 height 33
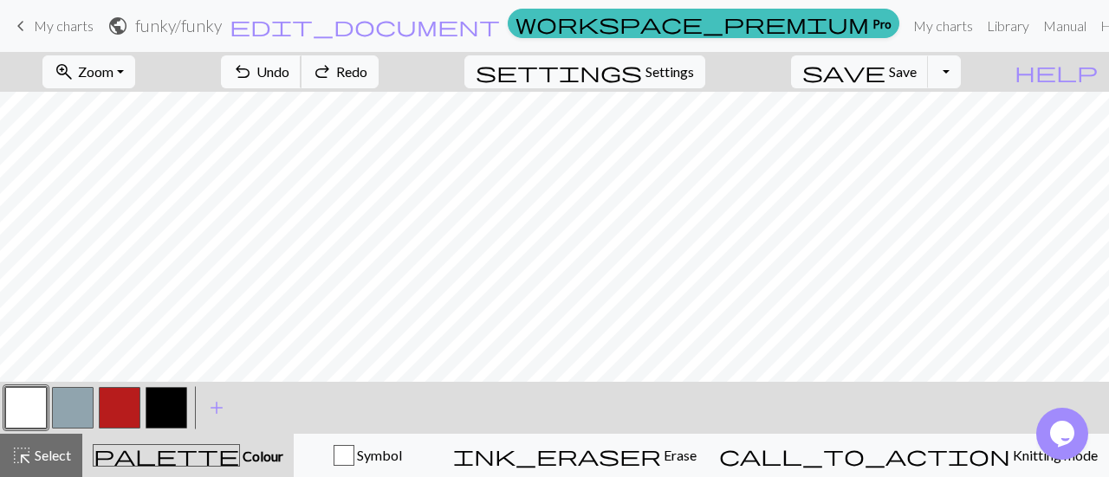
click at [301, 61] on button "undo Undo Undo" at bounding box center [261, 71] width 81 height 33
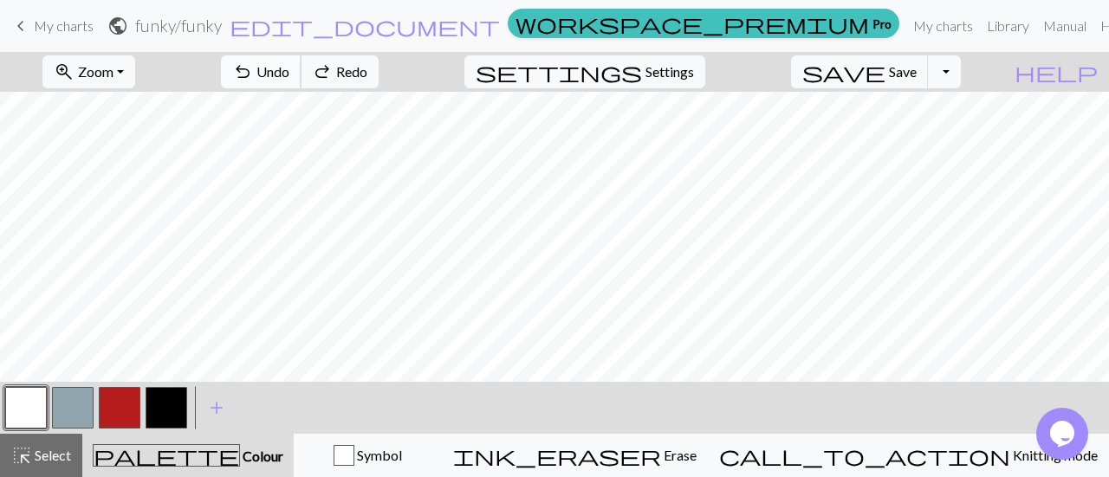
click at [301, 61] on button "undo Undo Undo" at bounding box center [261, 71] width 81 height 33
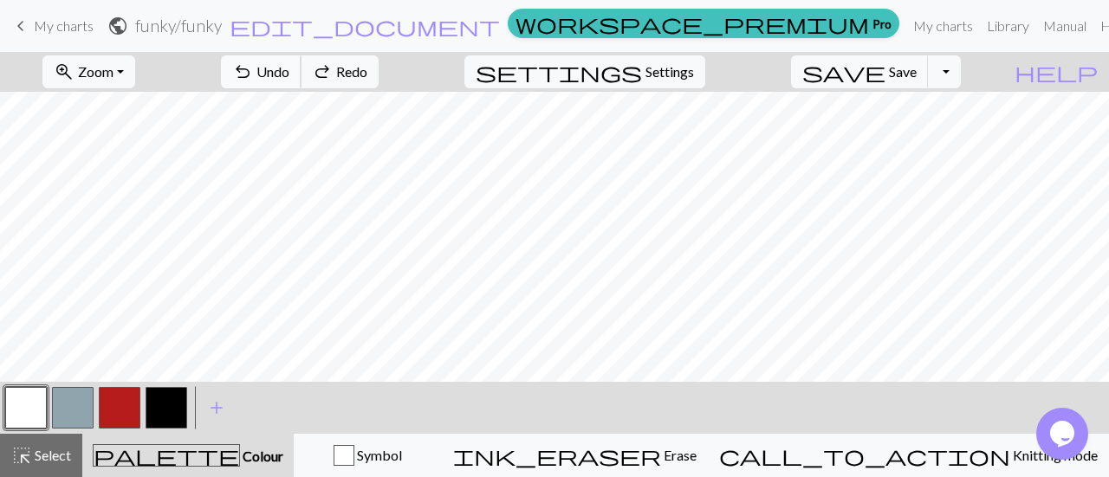
click at [301, 61] on button "undo Undo Undo" at bounding box center [261, 71] width 81 height 33
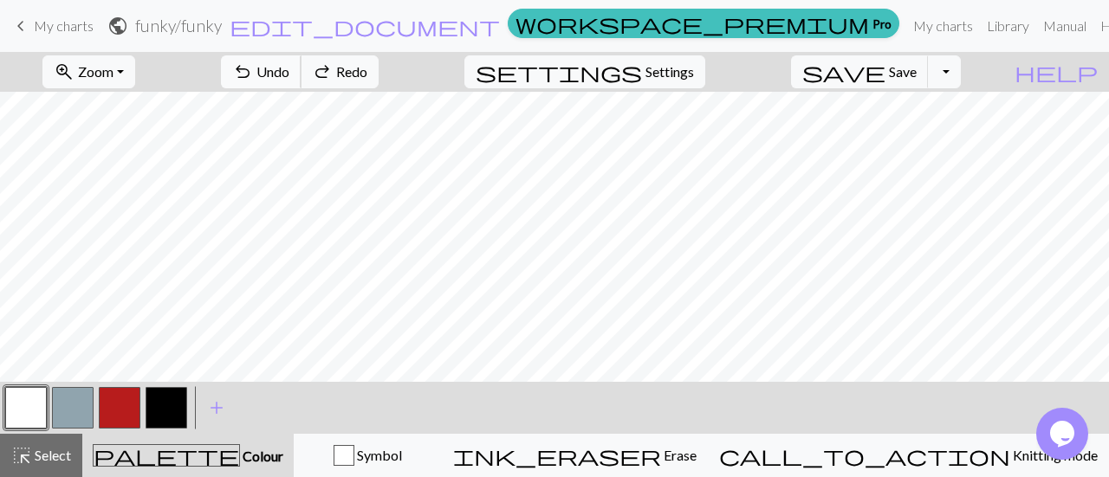
click at [301, 61] on button "undo Undo Undo" at bounding box center [261, 71] width 81 height 33
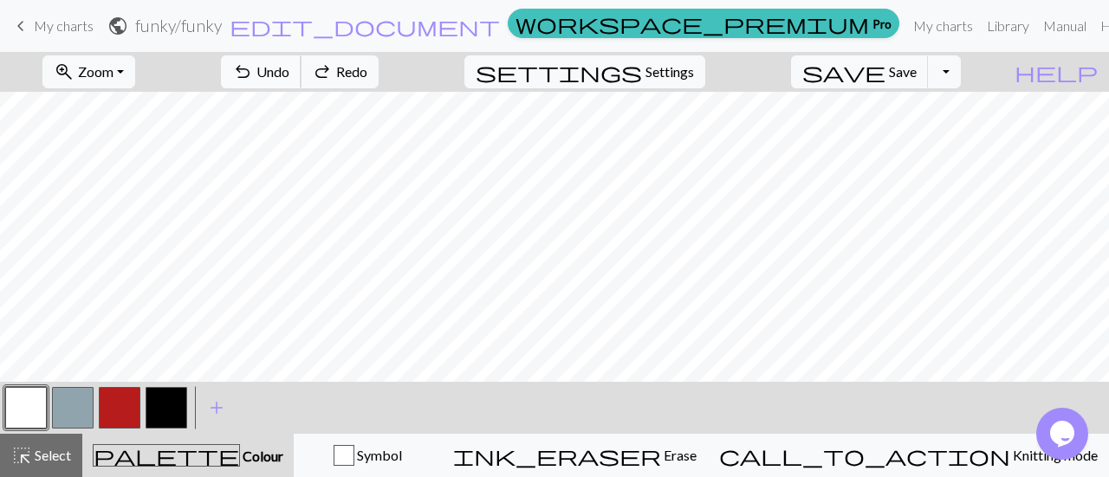
click at [301, 61] on button "undo Undo Undo" at bounding box center [261, 71] width 81 height 33
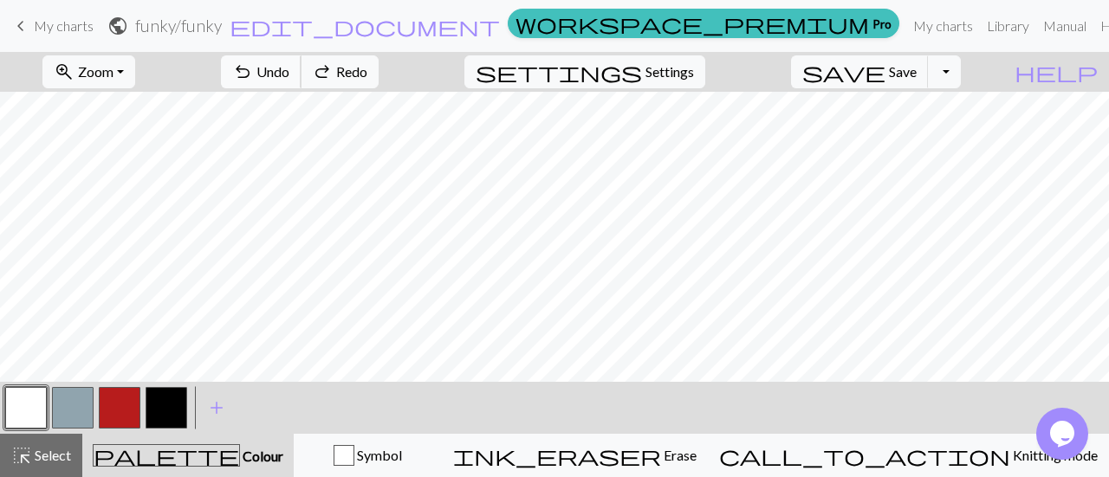
click at [301, 61] on button "undo Undo Undo" at bounding box center [261, 71] width 81 height 33
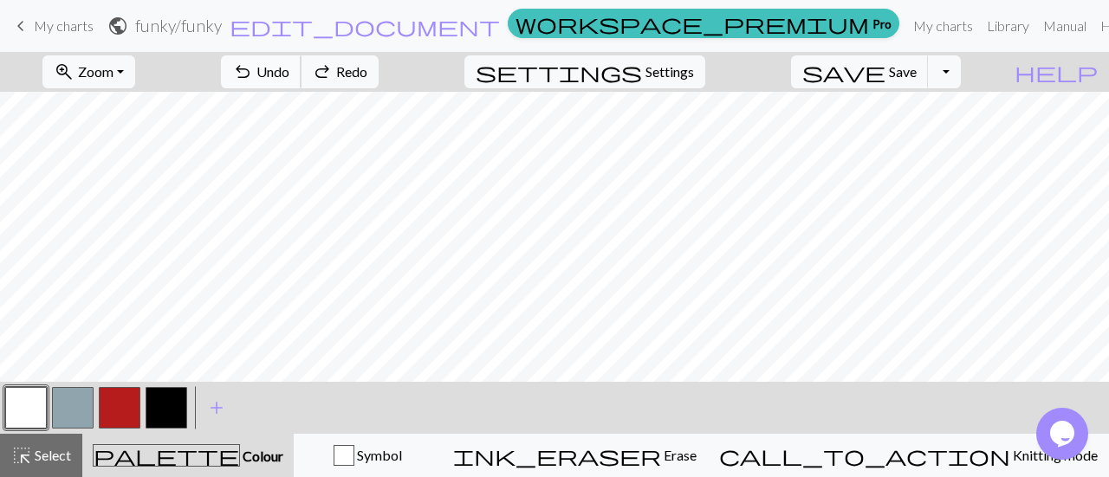
click at [301, 61] on button "undo Undo Undo" at bounding box center [261, 71] width 81 height 33
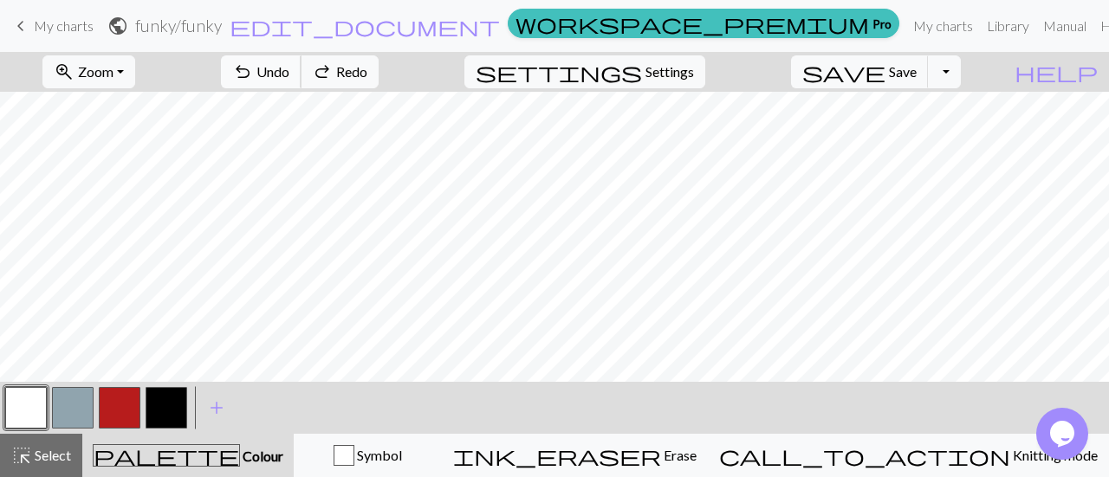
click at [301, 61] on button "undo Undo Undo" at bounding box center [261, 71] width 81 height 33
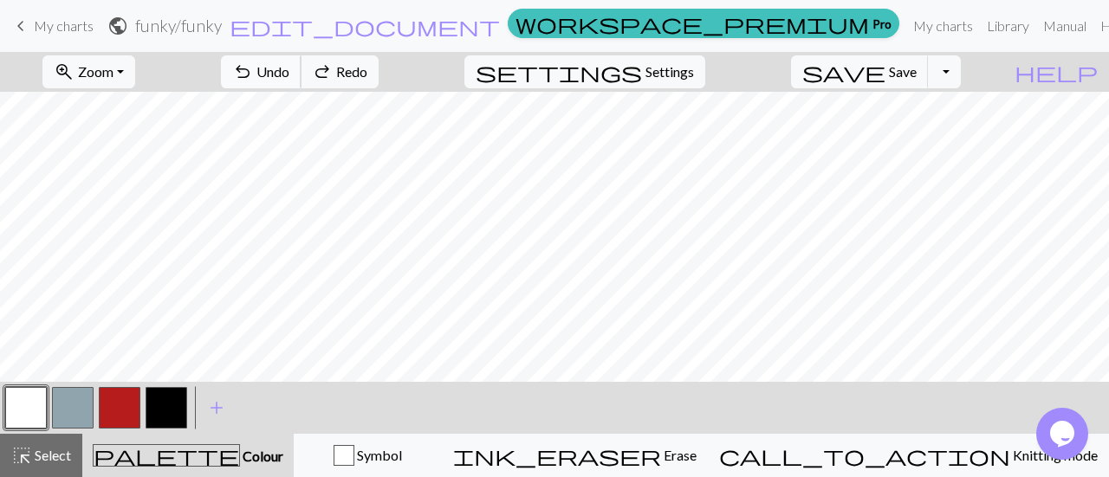
click at [301, 61] on button "undo Undo Undo" at bounding box center [261, 71] width 81 height 33
click at [355, 61] on div "undo Undo Undo redo Redo Redo" at bounding box center [300, 72] width 184 height 40
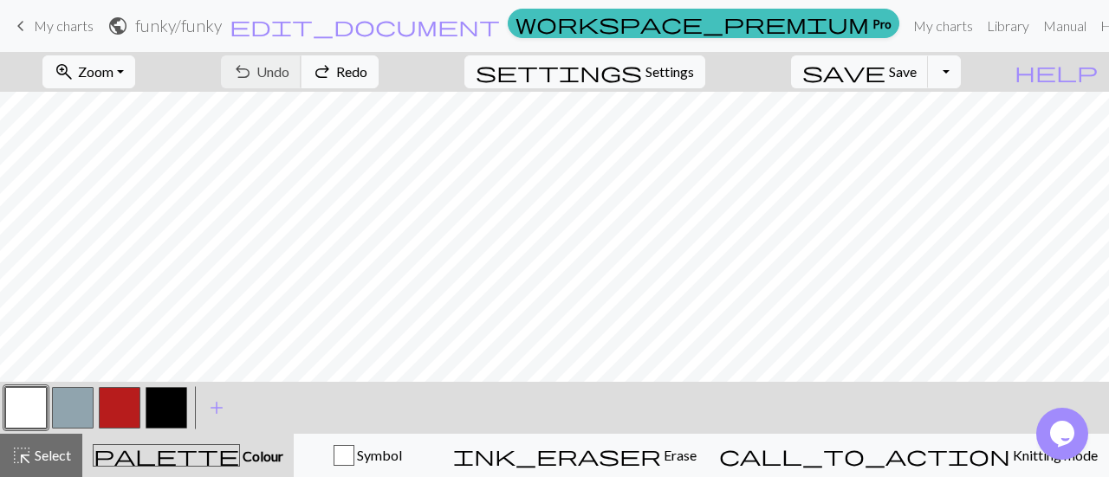
click at [355, 61] on div "undo Undo Undo redo Redo Redo" at bounding box center [300, 72] width 184 height 40
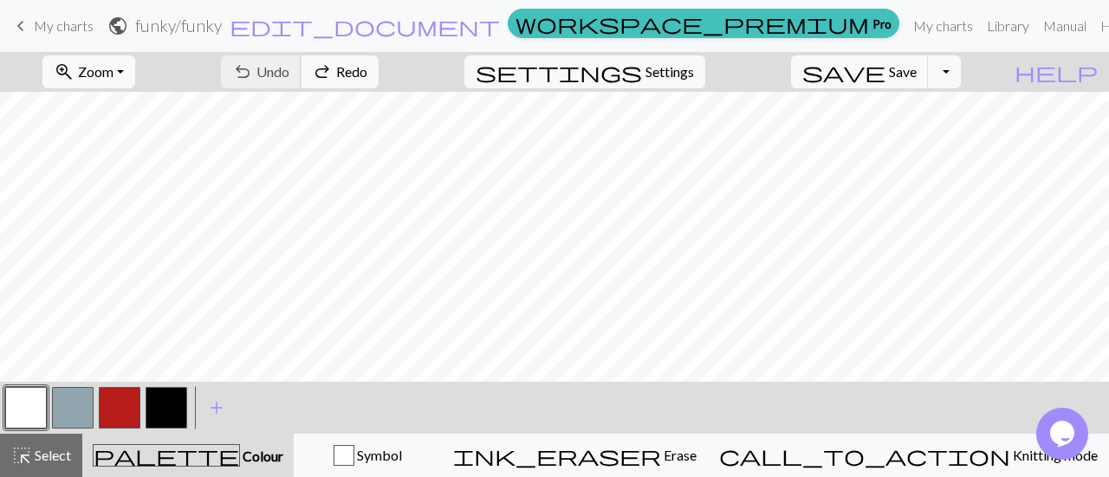
click at [355, 61] on div "undo Undo Undo redo Redo Redo" at bounding box center [300, 72] width 184 height 40
click at [367, 70] on div "undo Undo Undo redo Redo Redo" at bounding box center [300, 72] width 184 height 40
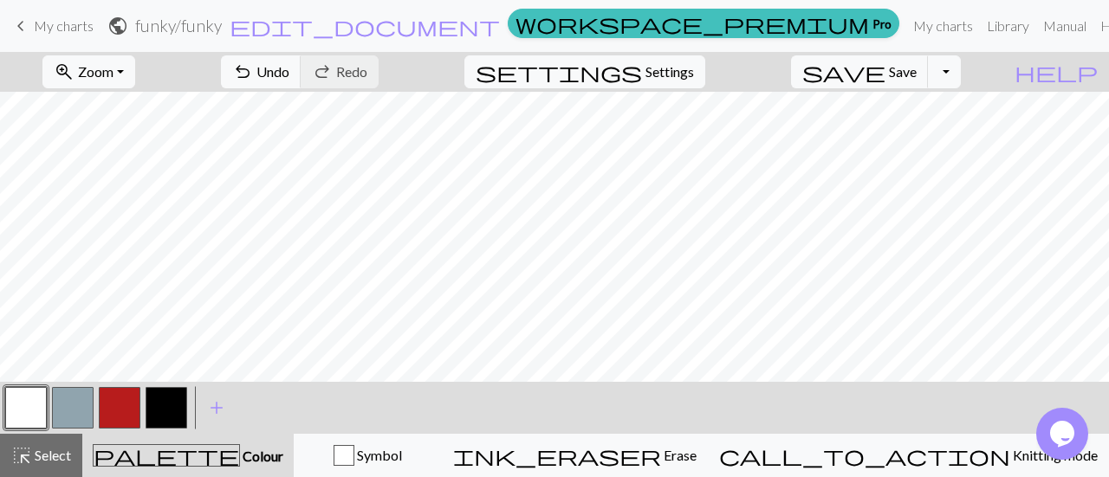
click at [121, 411] on button "button" at bounding box center [120, 408] width 42 height 42
click at [27, 415] on button "button" at bounding box center [26, 408] width 42 height 42
click at [116, 405] on button "button" at bounding box center [120, 408] width 42 height 42
click at [154, 398] on button "button" at bounding box center [167, 408] width 42 height 42
click at [17, 411] on button "button" at bounding box center [26, 408] width 42 height 42
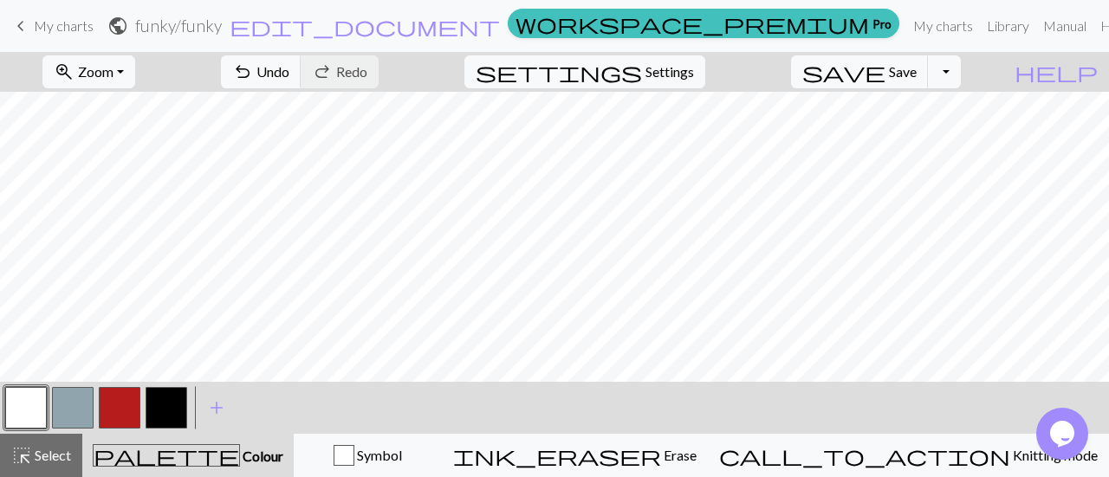
click at [167, 404] on button "button" at bounding box center [167, 408] width 42 height 42
click at [126, 397] on button "button" at bounding box center [120, 408] width 42 height 42
click at [158, 395] on button "button" at bounding box center [167, 408] width 42 height 42
click at [25, 405] on button "button" at bounding box center [26, 408] width 42 height 42
click at [163, 401] on button "button" at bounding box center [167, 408] width 42 height 42
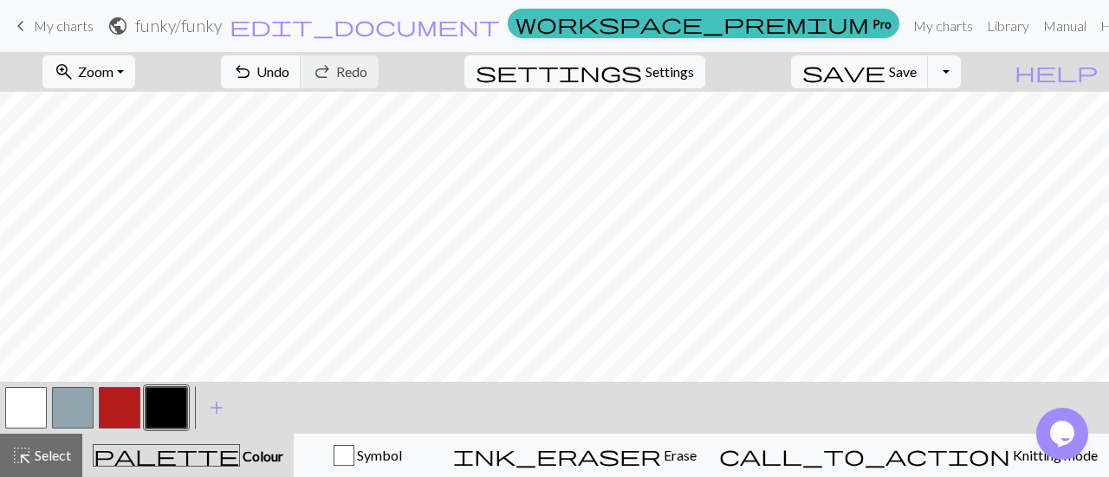
click at [120, 399] on button "button" at bounding box center [120, 408] width 42 height 42
click at [157, 399] on button "button" at bounding box center [167, 408] width 42 height 42
click at [10, 398] on button "button" at bounding box center [26, 408] width 42 height 42
click at [165, 398] on button "button" at bounding box center [167, 408] width 42 height 42
click at [664, 74] on button "settings Settings" at bounding box center [584, 71] width 241 height 33
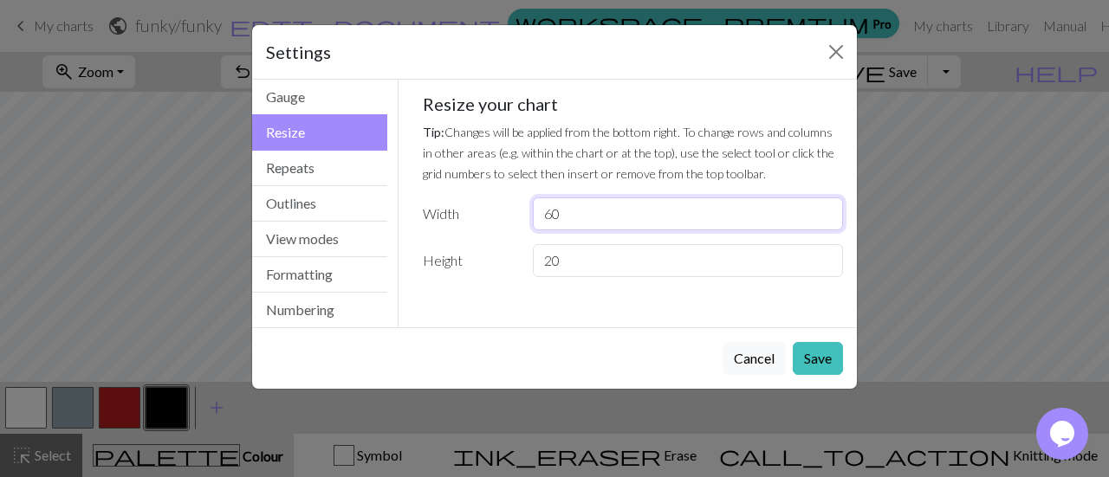
click at [613, 210] on input "60" at bounding box center [688, 213] width 310 height 33
type input "6"
type input "80"
click at [825, 354] on button "Save" at bounding box center [817, 358] width 50 height 33
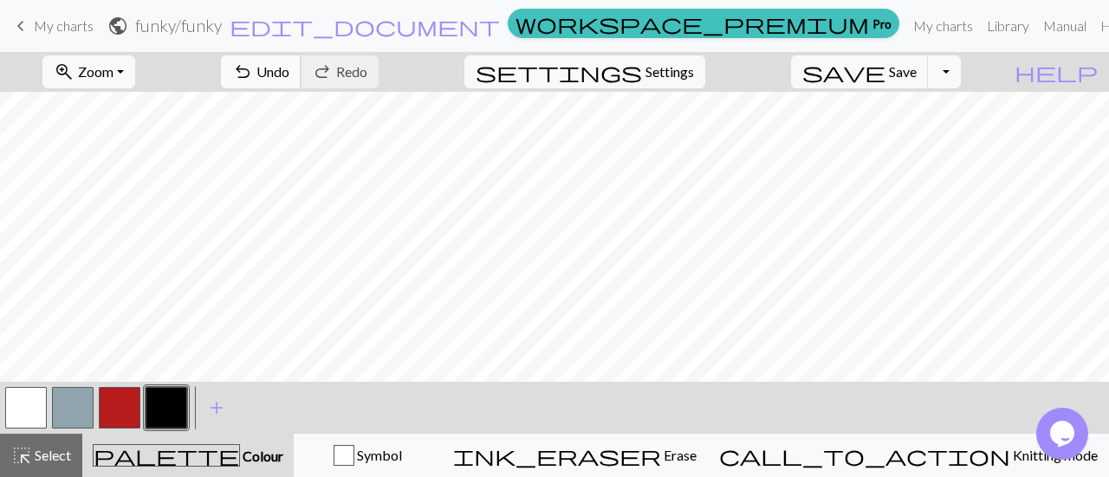
click at [289, 68] on span "Undo" at bounding box center [272, 71] width 33 height 16
click at [117, 398] on button "button" at bounding box center [120, 408] width 42 height 42
click at [163, 401] on button "button" at bounding box center [167, 408] width 42 height 42
click at [642, 75] on span "settings" at bounding box center [558, 72] width 166 height 24
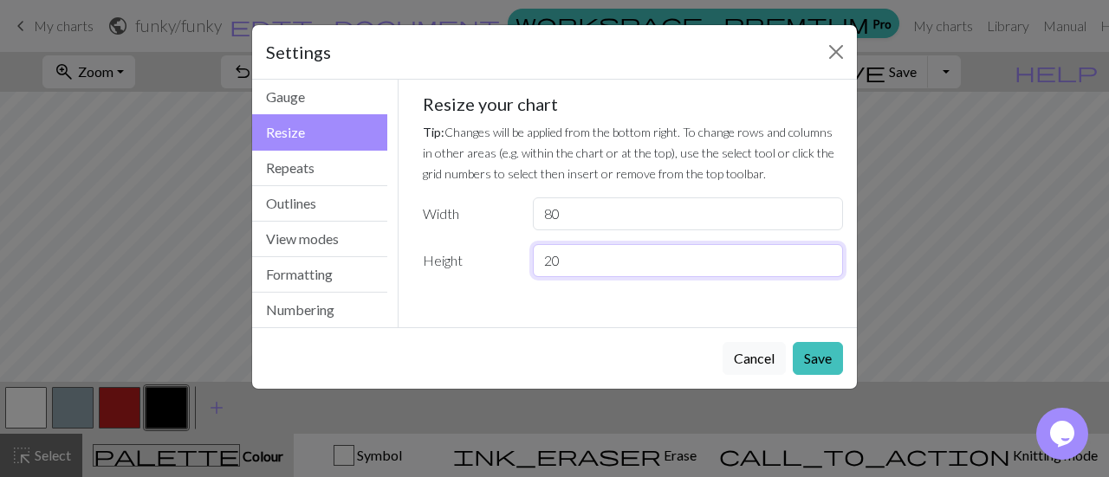
click at [624, 260] on input "20" at bounding box center [688, 260] width 310 height 33
type input "2"
type input "40"
click at [834, 358] on button "Save" at bounding box center [817, 358] width 50 height 33
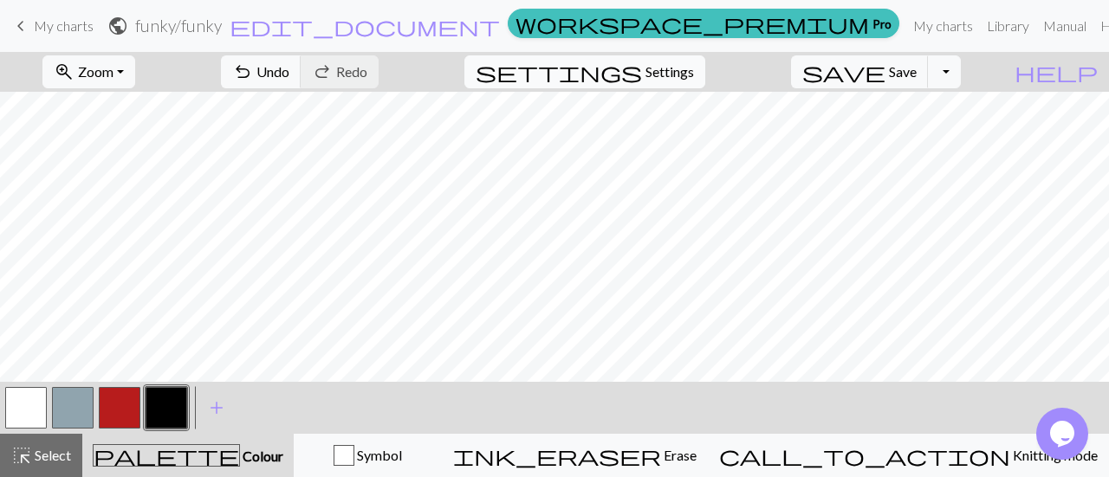
click at [666, 79] on button "settings Settings" at bounding box center [584, 71] width 241 height 33
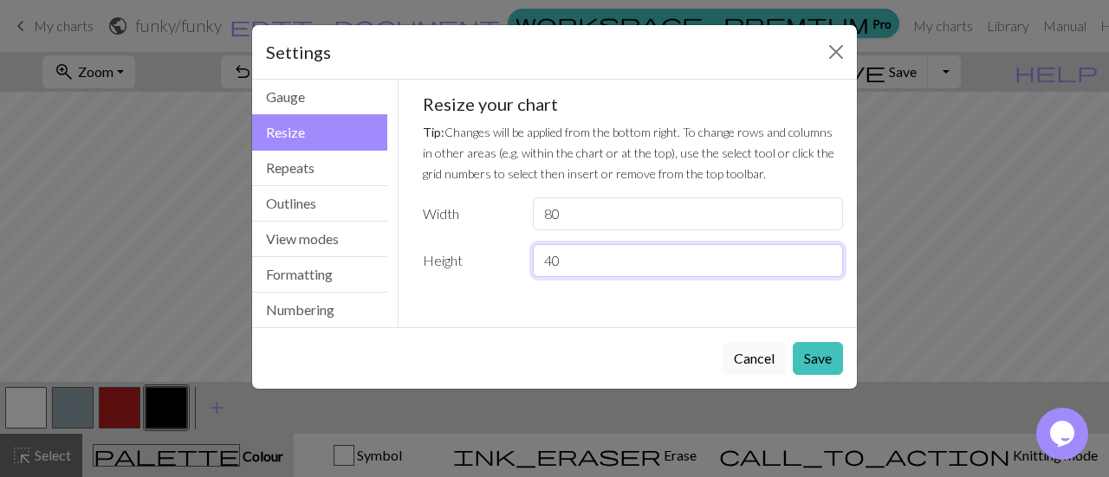
click at [617, 257] on input "40" at bounding box center [688, 260] width 310 height 33
type input "4"
type input "20"
click at [802, 358] on button "Save" at bounding box center [817, 358] width 50 height 33
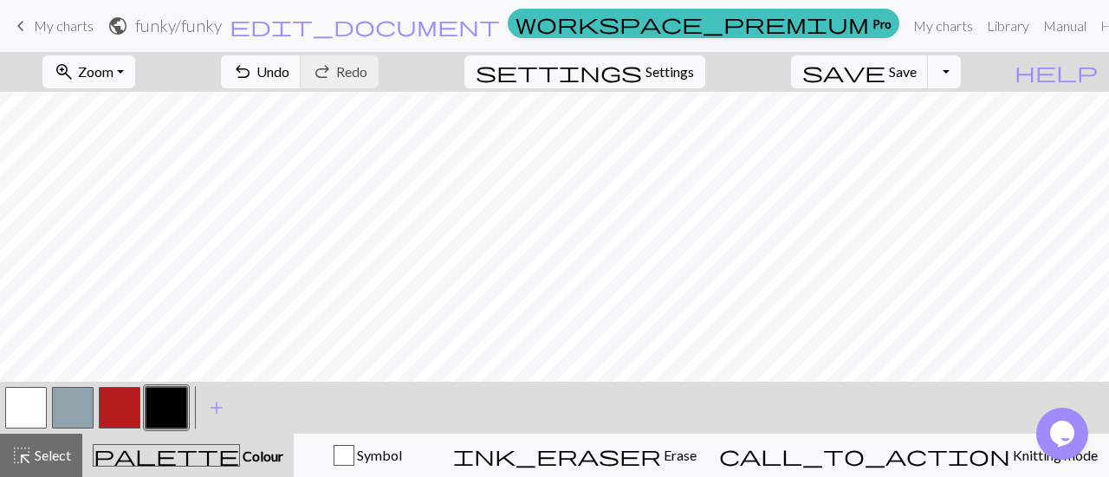
click at [26, 406] on button "button" at bounding box center [26, 408] width 42 height 42
click at [168, 413] on button "button" at bounding box center [167, 408] width 42 height 42
click at [173, 393] on button "button" at bounding box center [167, 408] width 42 height 42
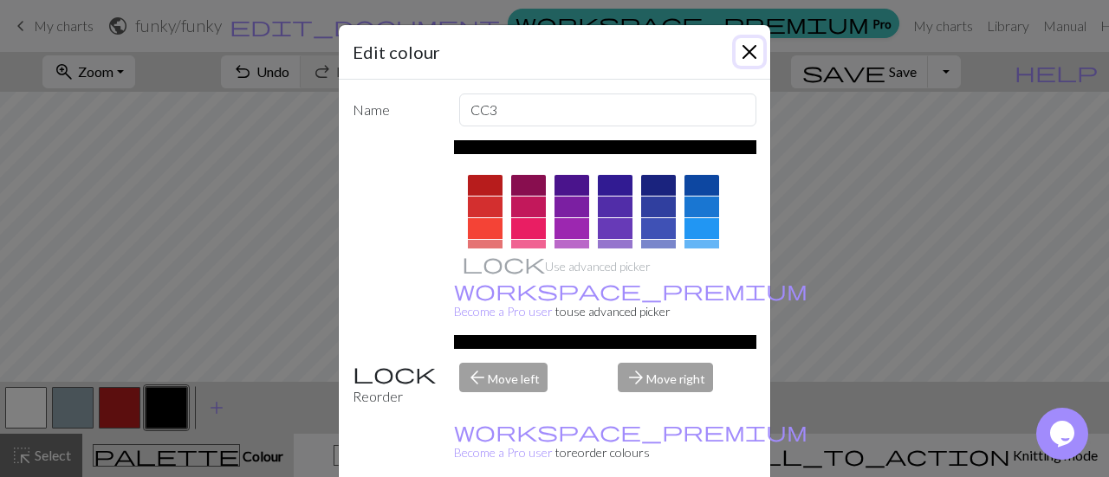
click at [747, 55] on button "Close" at bounding box center [749, 52] width 28 height 28
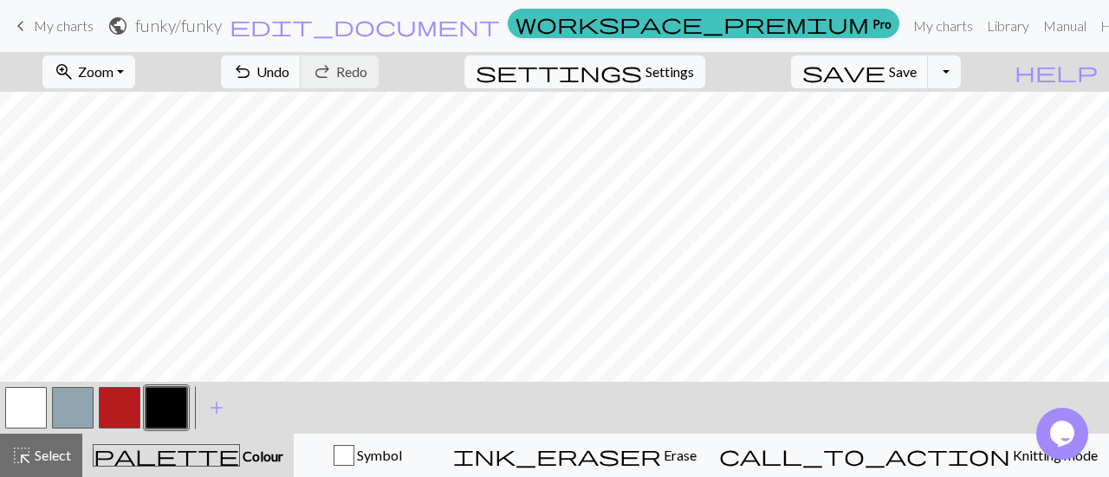
click at [116, 391] on button "button" at bounding box center [120, 408] width 42 height 42
click at [168, 413] on button "button" at bounding box center [167, 408] width 42 height 42
click at [253, 72] on span "undo" at bounding box center [242, 72] width 21 height 24
click at [114, 407] on button "button" at bounding box center [120, 408] width 42 height 42
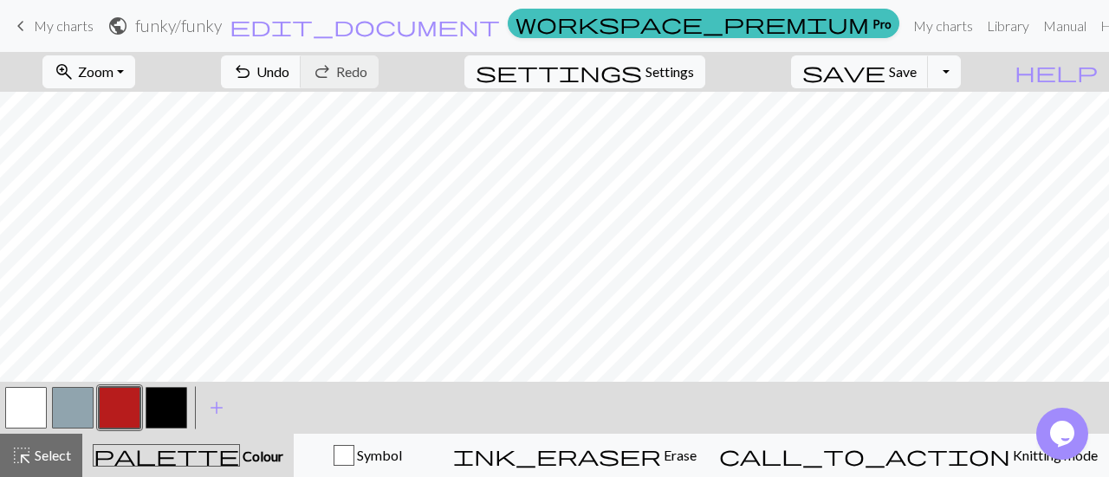
click at [165, 400] on button "button" at bounding box center [167, 408] width 42 height 42
click at [158, 402] on button "button" at bounding box center [167, 408] width 42 height 42
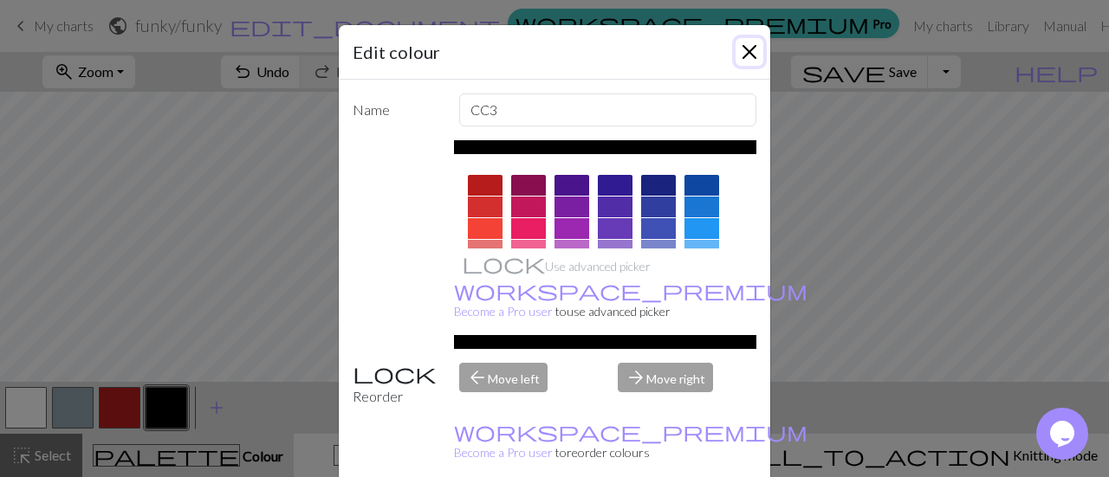
click at [739, 55] on button "Close" at bounding box center [749, 52] width 28 height 28
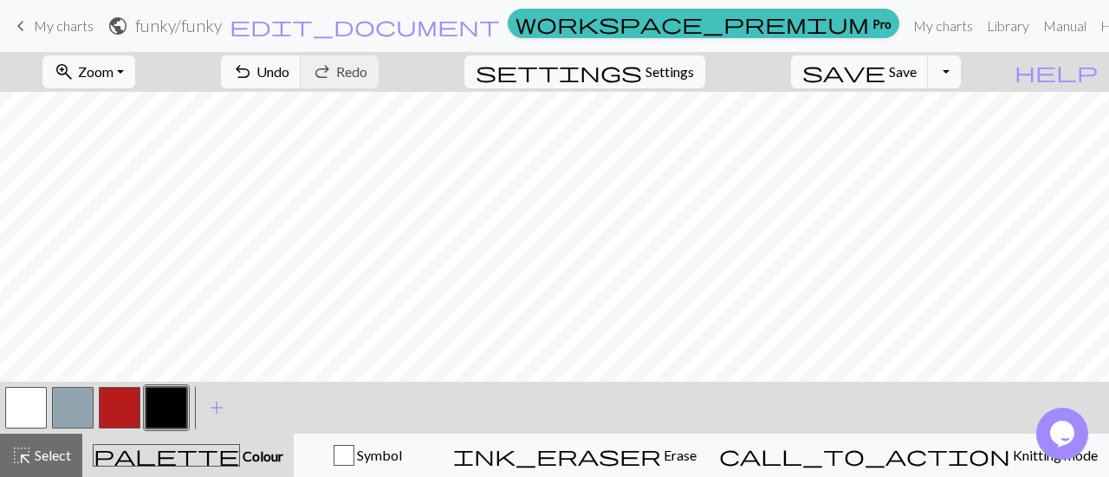
click at [125, 399] on button "button" at bounding box center [120, 408] width 42 height 42
click at [172, 400] on button "button" at bounding box center [167, 408] width 42 height 42
click at [301, 60] on button "undo Undo Undo" at bounding box center [261, 71] width 81 height 33
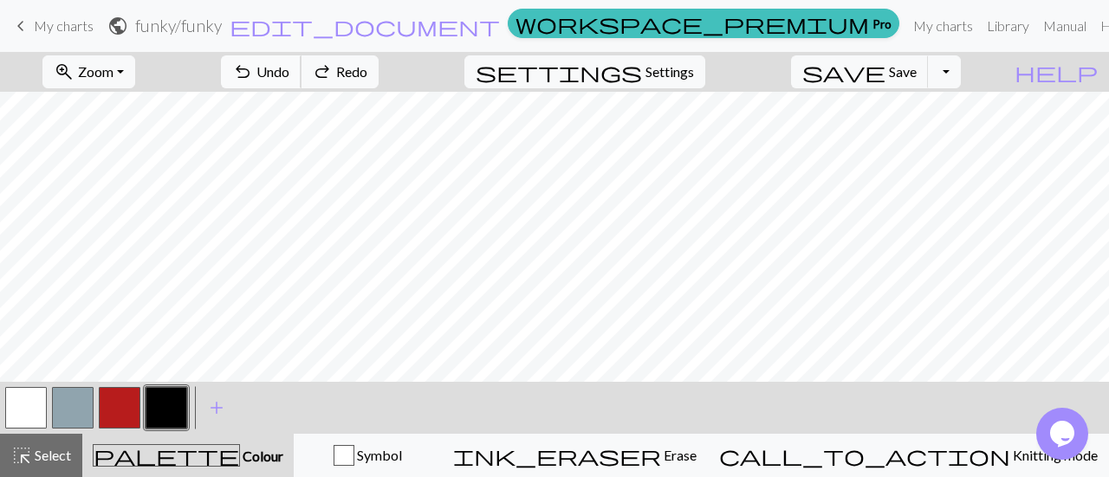
click at [301, 60] on button "undo Undo Undo" at bounding box center [261, 71] width 81 height 33
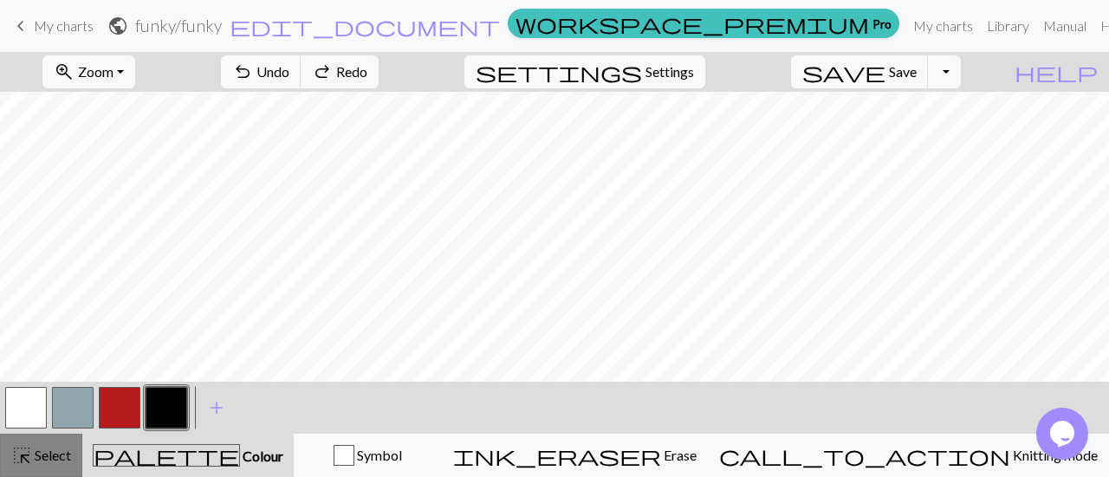
click at [54, 456] on span "Select" at bounding box center [51, 455] width 39 height 16
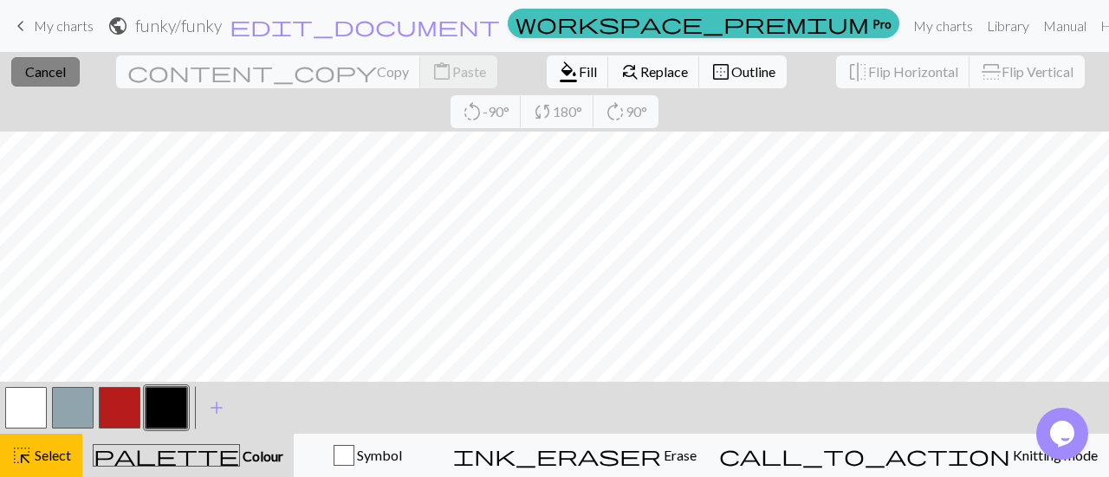
click at [30, 79] on span "Cancel" at bounding box center [45, 71] width 41 height 16
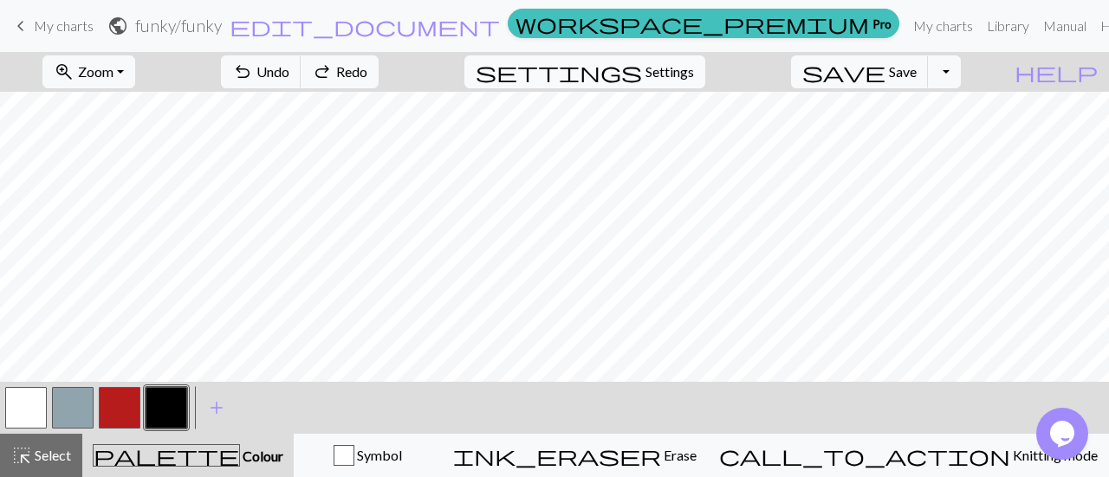
click at [669, 77] on span "Settings" at bounding box center [669, 71] width 49 height 21
select select "aran"
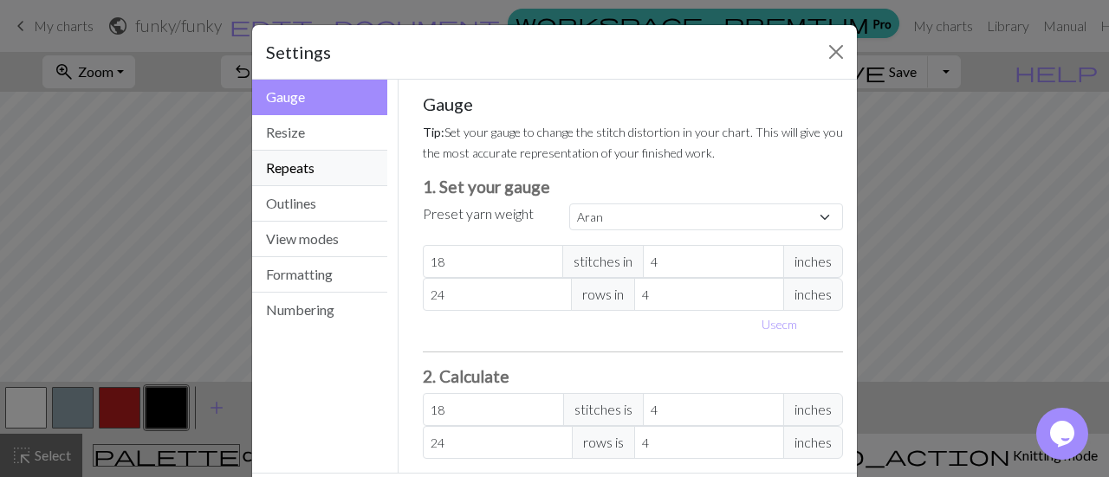
click at [334, 168] on button "Repeats" at bounding box center [319, 169] width 135 height 36
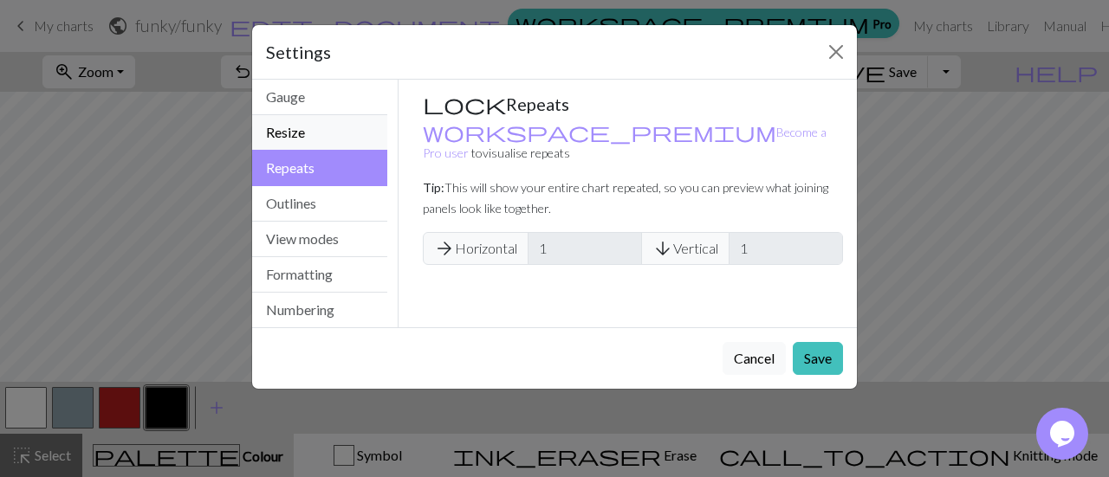
click at [289, 131] on button "Resize" at bounding box center [319, 133] width 135 height 36
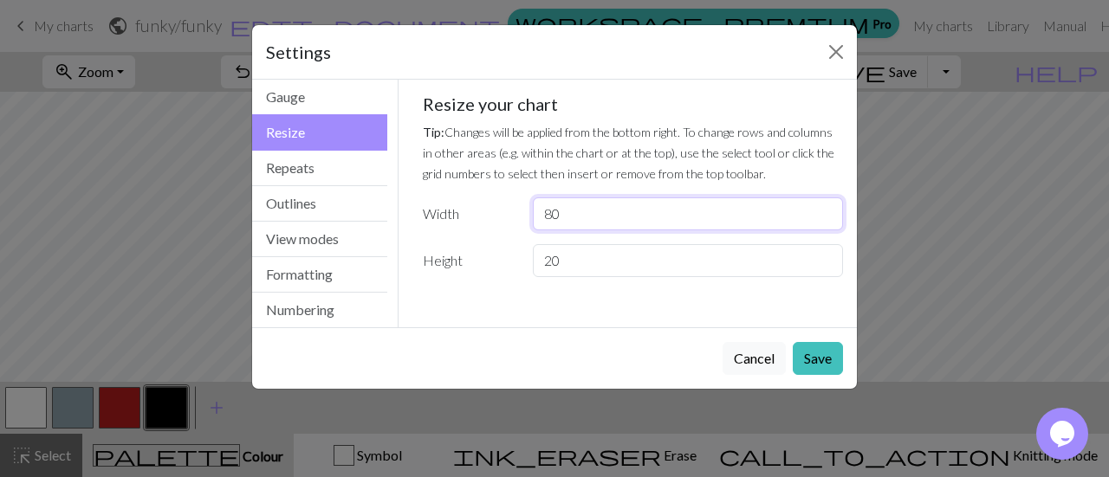
click at [617, 219] on input "80" at bounding box center [688, 213] width 310 height 33
type input "8"
type input "100"
click at [634, 256] on input "20" at bounding box center [688, 260] width 310 height 33
click at [605, 216] on input "100" at bounding box center [688, 213] width 310 height 33
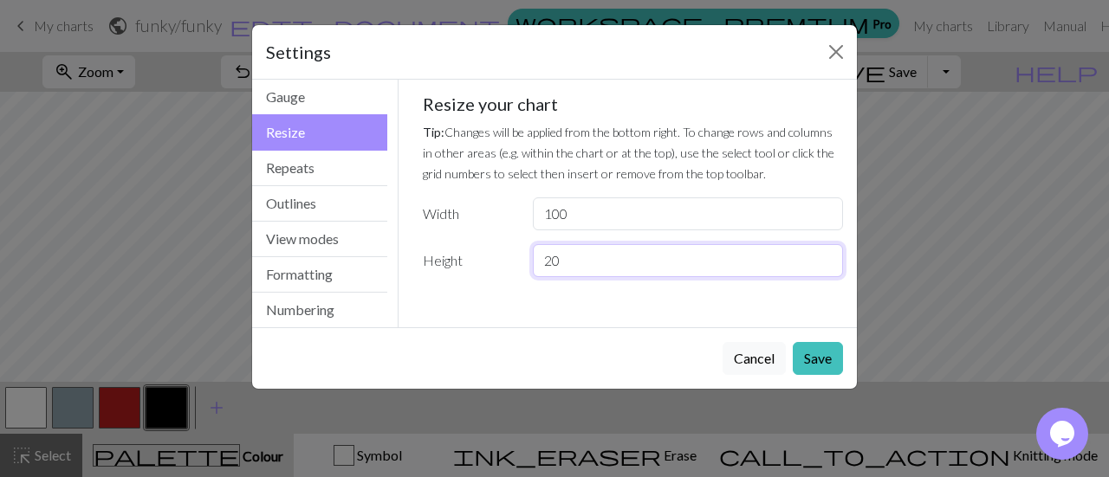
click at [627, 246] on input "20" at bounding box center [688, 260] width 310 height 33
type input "2"
type input "40"
click at [823, 346] on button "Save" at bounding box center [817, 358] width 50 height 33
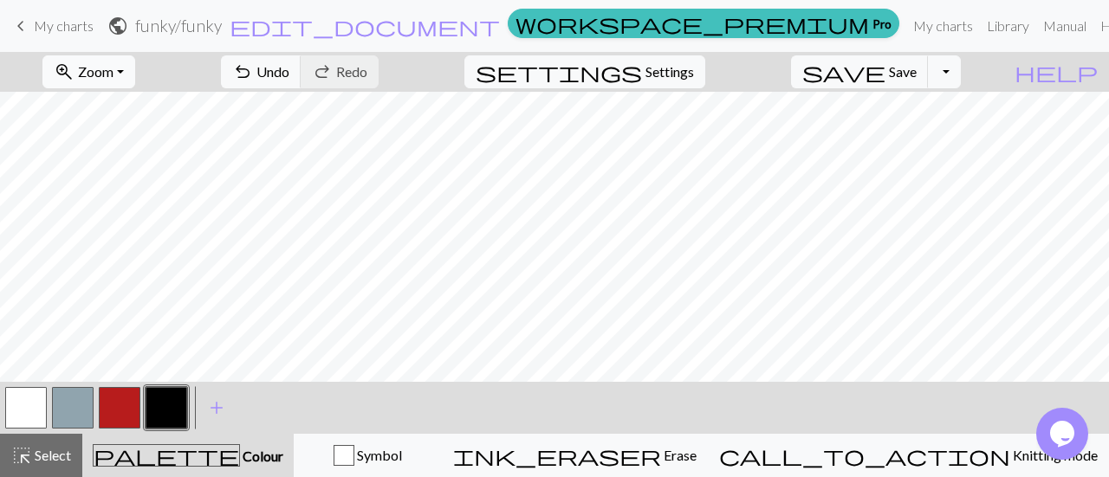
click at [113, 72] on span "Zoom" at bounding box center [96, 71] width 36 height 16
click at [140, 199] on button "50%" at bounding box center [112, 207] width 137 height 28
click at [47, 451] on span "Select" at bounding box center [51, 455] width 39 height 16
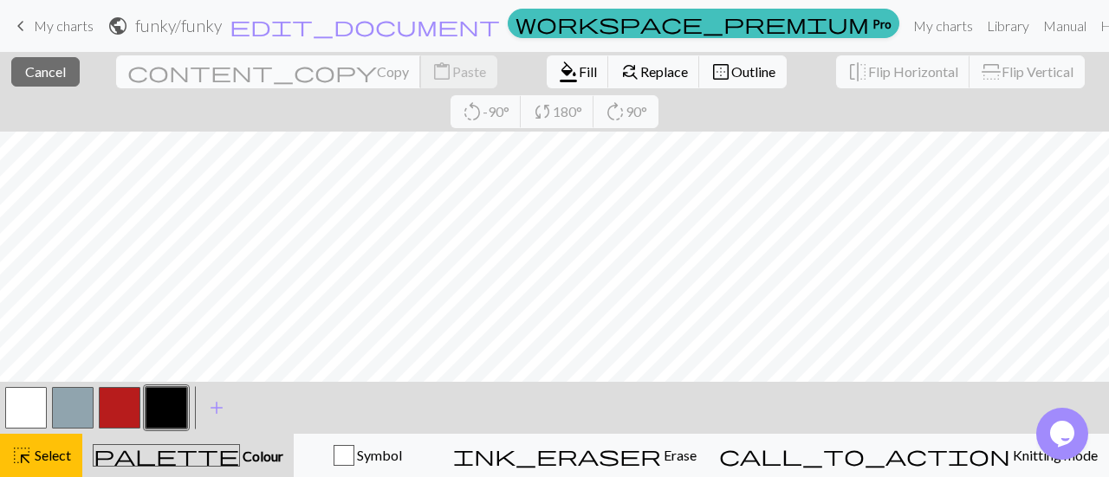
click at [377, 72] on span "Copy" at bounding box center [393, 71] width 32 height 16
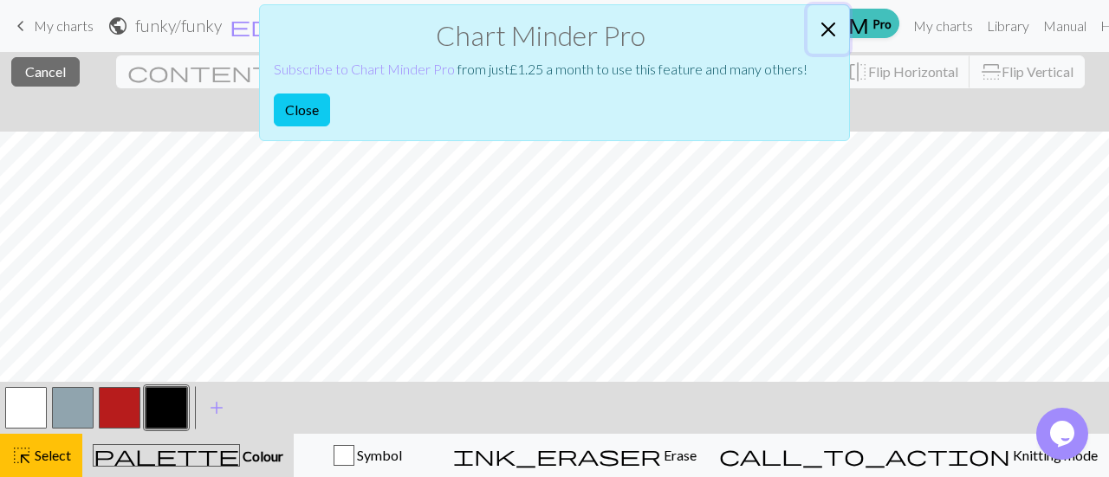
click at [832, 29] on button "Close" at bounding box center [828, 29] width 42 height 49
click at [294, 103] on button "Close" at bounding box center [302, 110] width 56 height 33
